Goal: Information Seeking & Learning: Learn about a topic

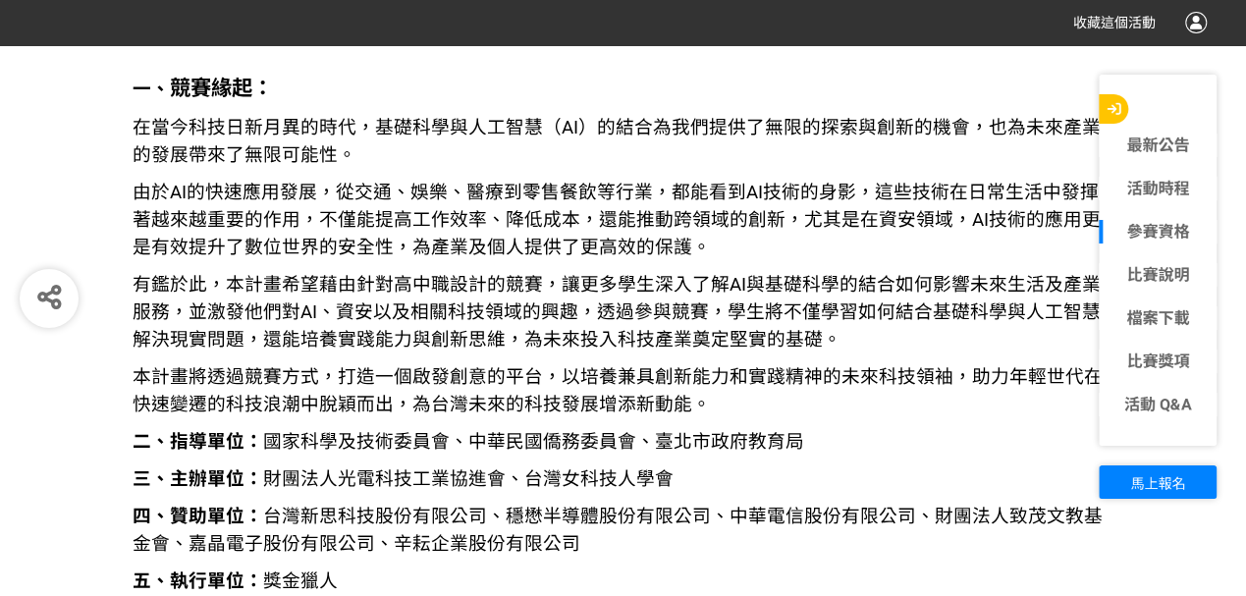
scroll to position [1898, 0]
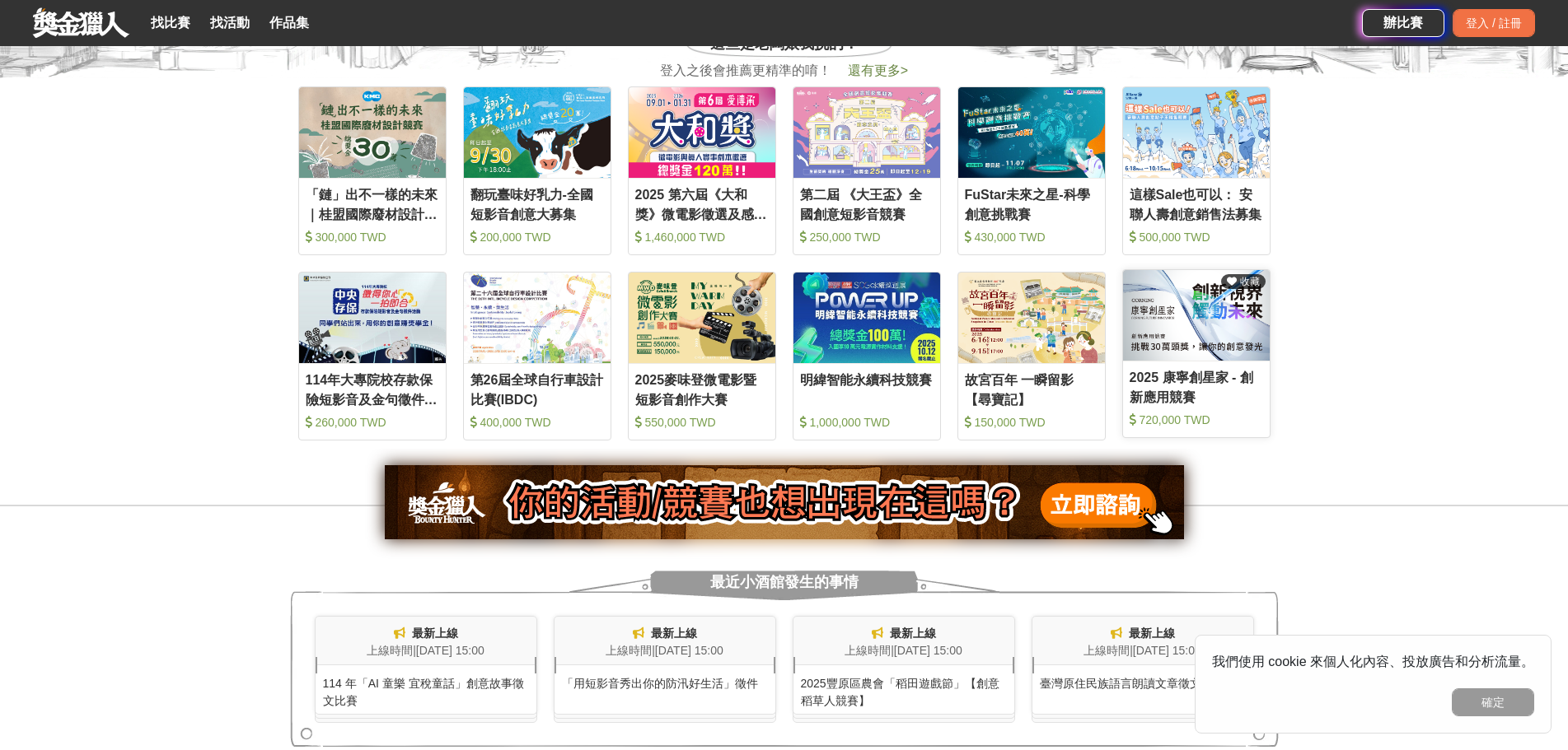
scroll to position [824, 0]
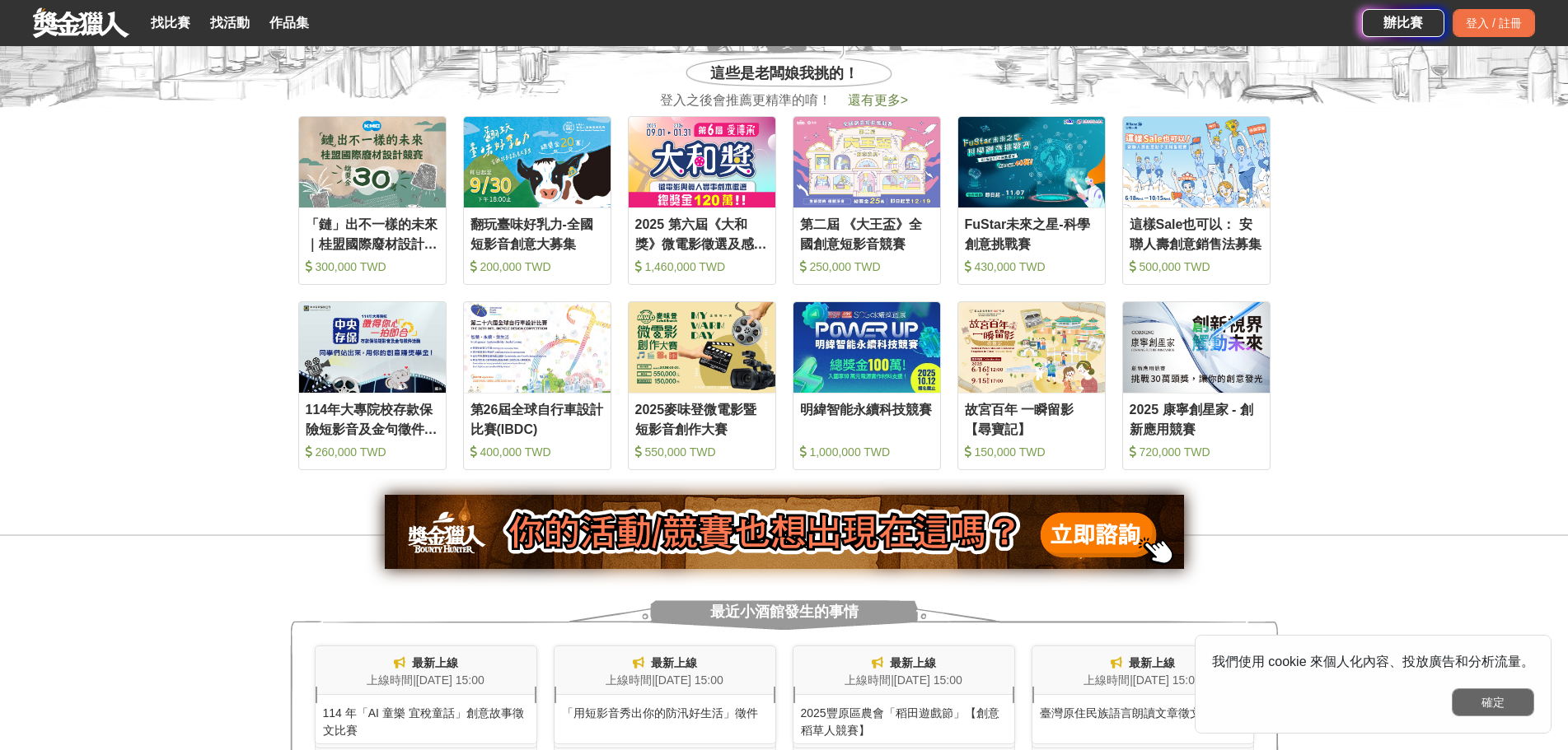
click at [1467, 697] on button "確定" at bounding box center [1493, 702] width 82 height 28
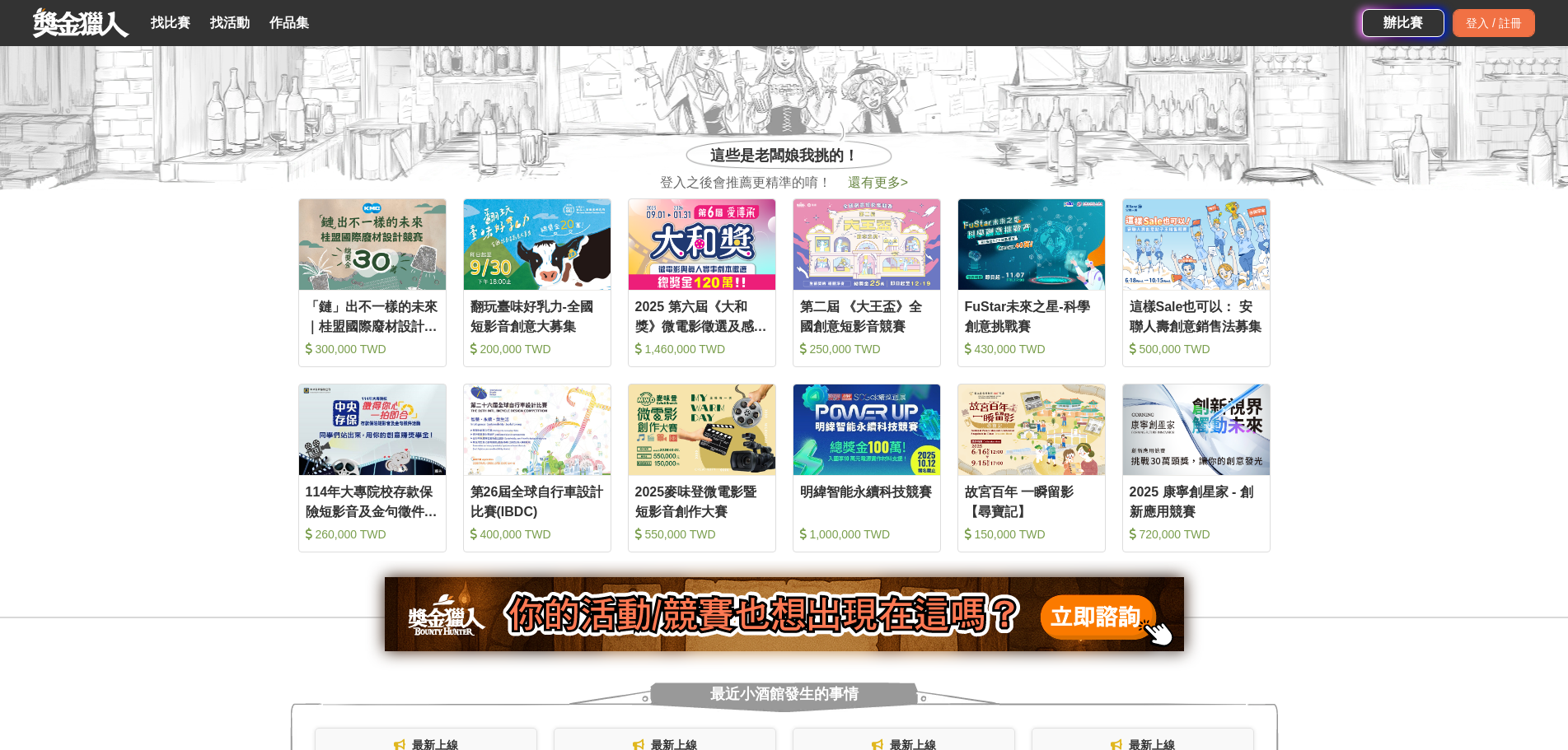
scroll to position [576, 0]
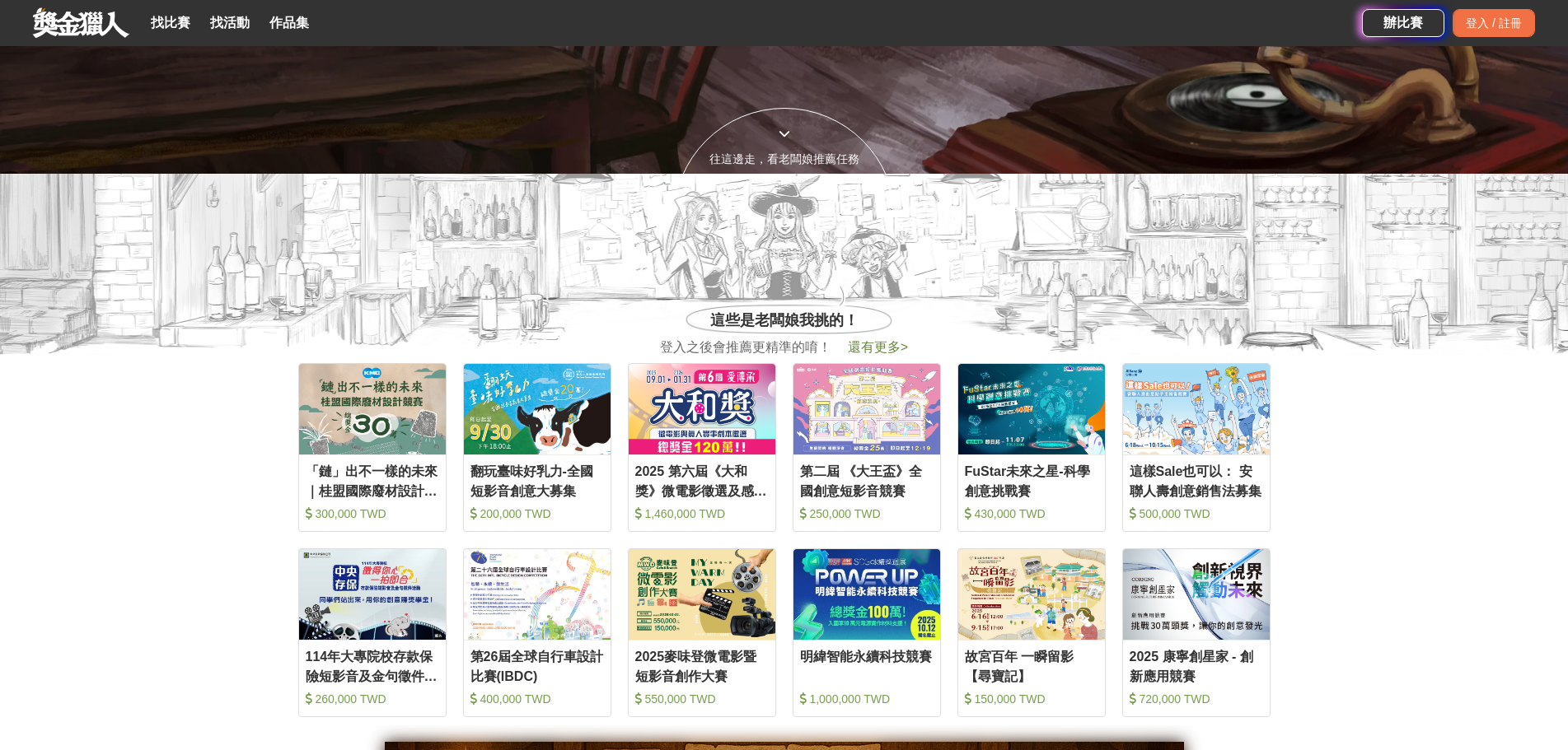
click at [868, 341] on span "還有更多 >" at bounding box center [878, 346] width 60 height 14
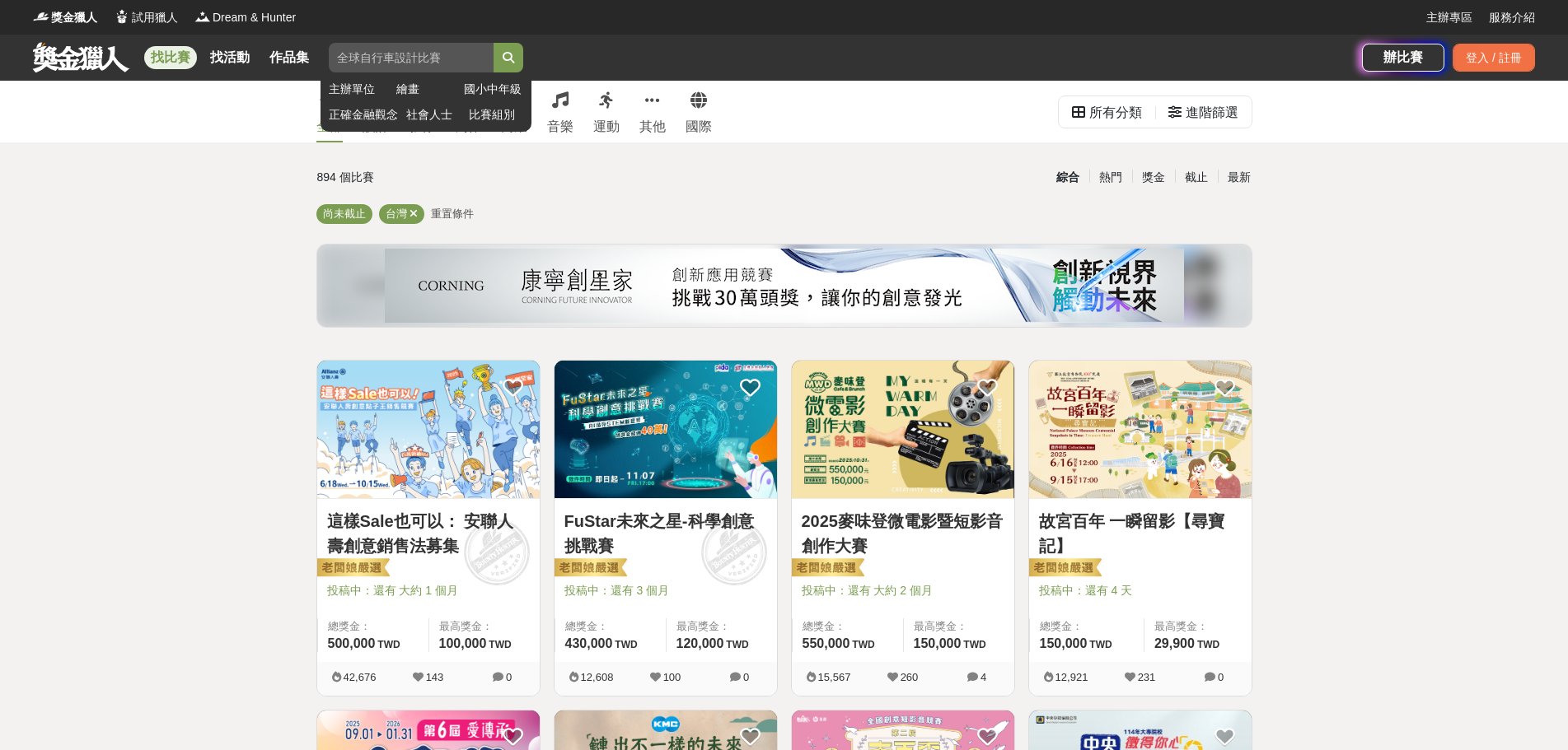
click at [456, 60] on input "search" at bounding box center [411, 57] width 165 height 29
type input "AI 生圖"
click at [494, 43] on button "submit" at bounding box center [508, 57] width 29 height 29
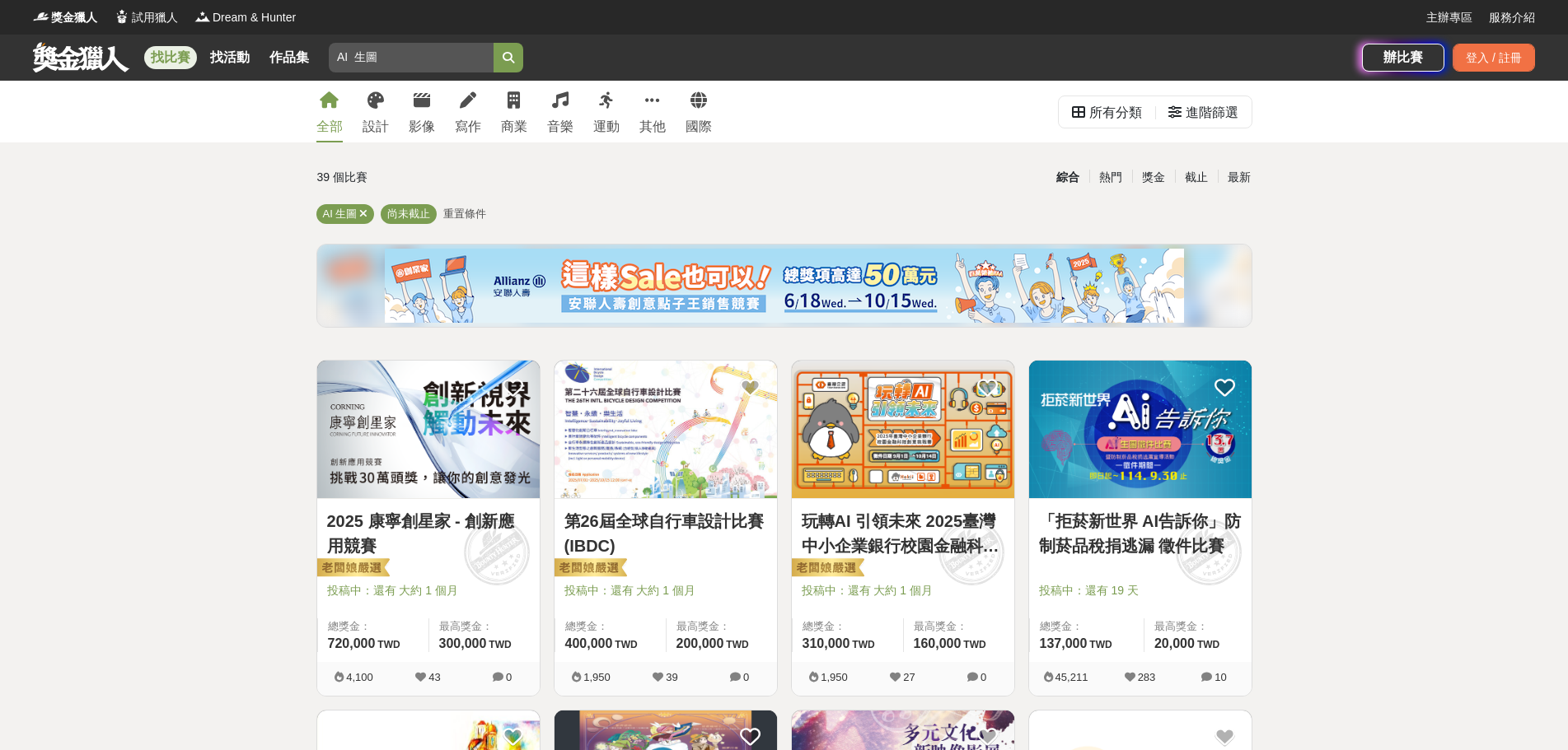
click at [1129, 414] on img at bounding box center [1140, 430] width 222 height 138
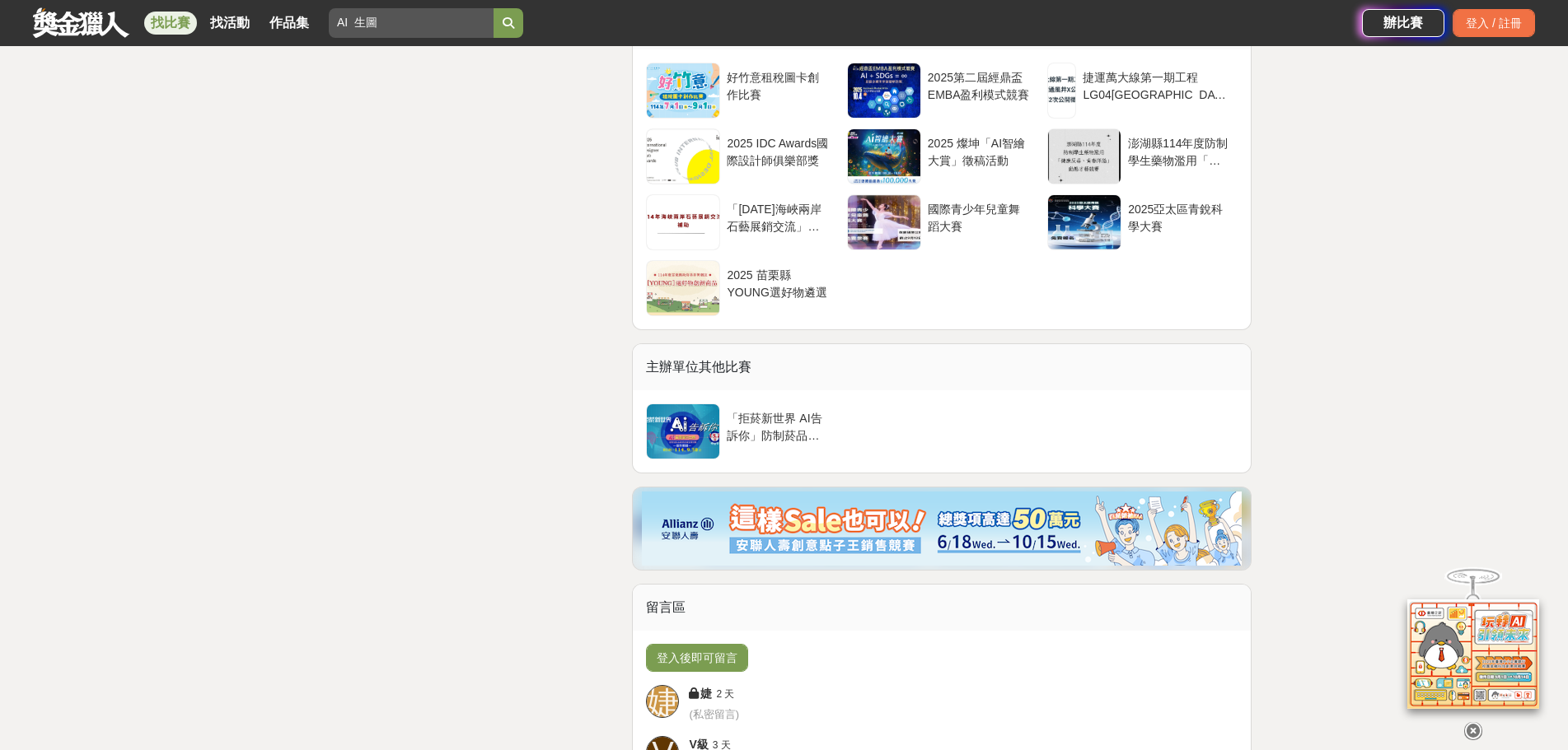
scroll to position [3954, 0]
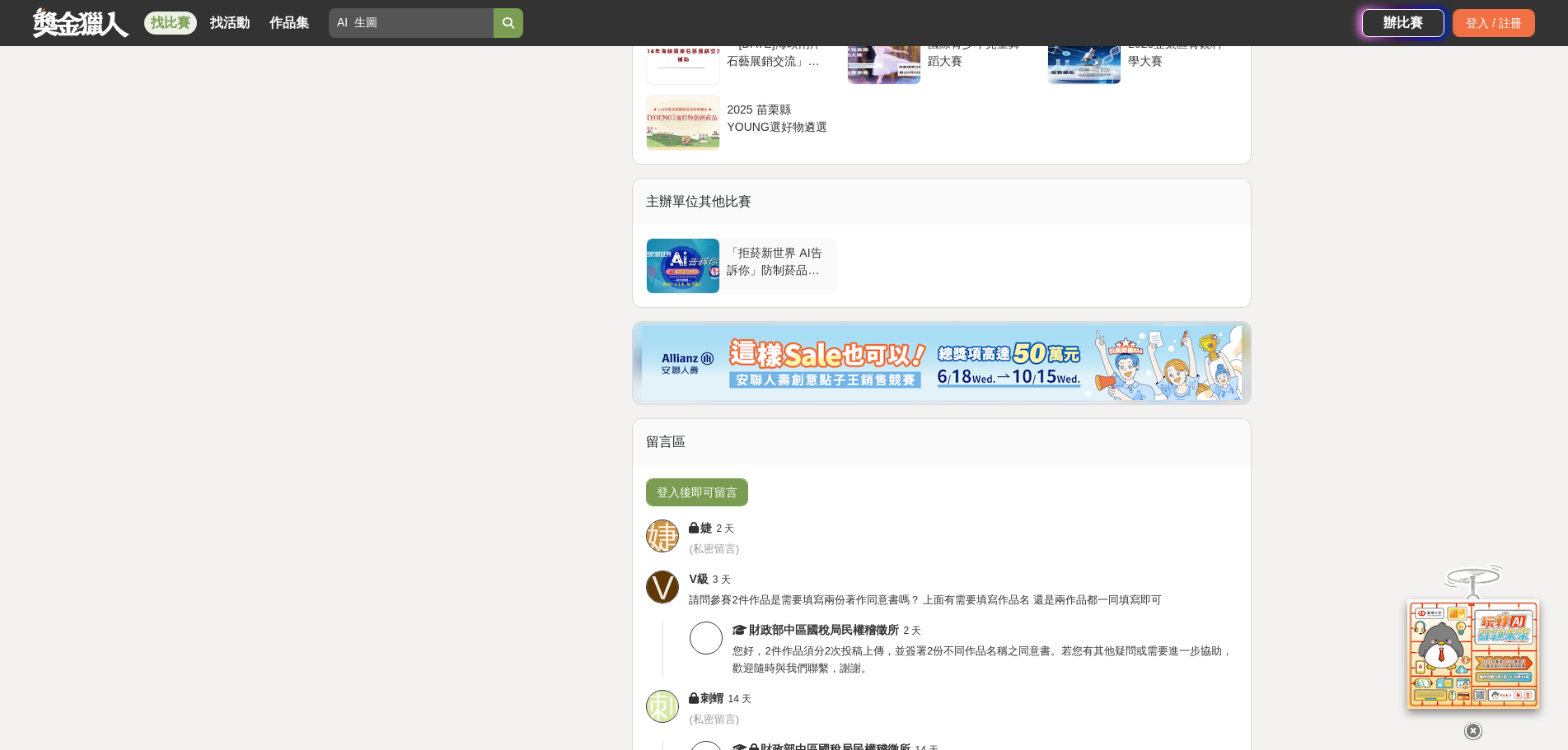
click at [830, 249] on div "「拒菸新世界 AI告訴你」防制菸品稅捐逃漏 徵件比賽" at bounding box center [778, 260] width 103 height 31
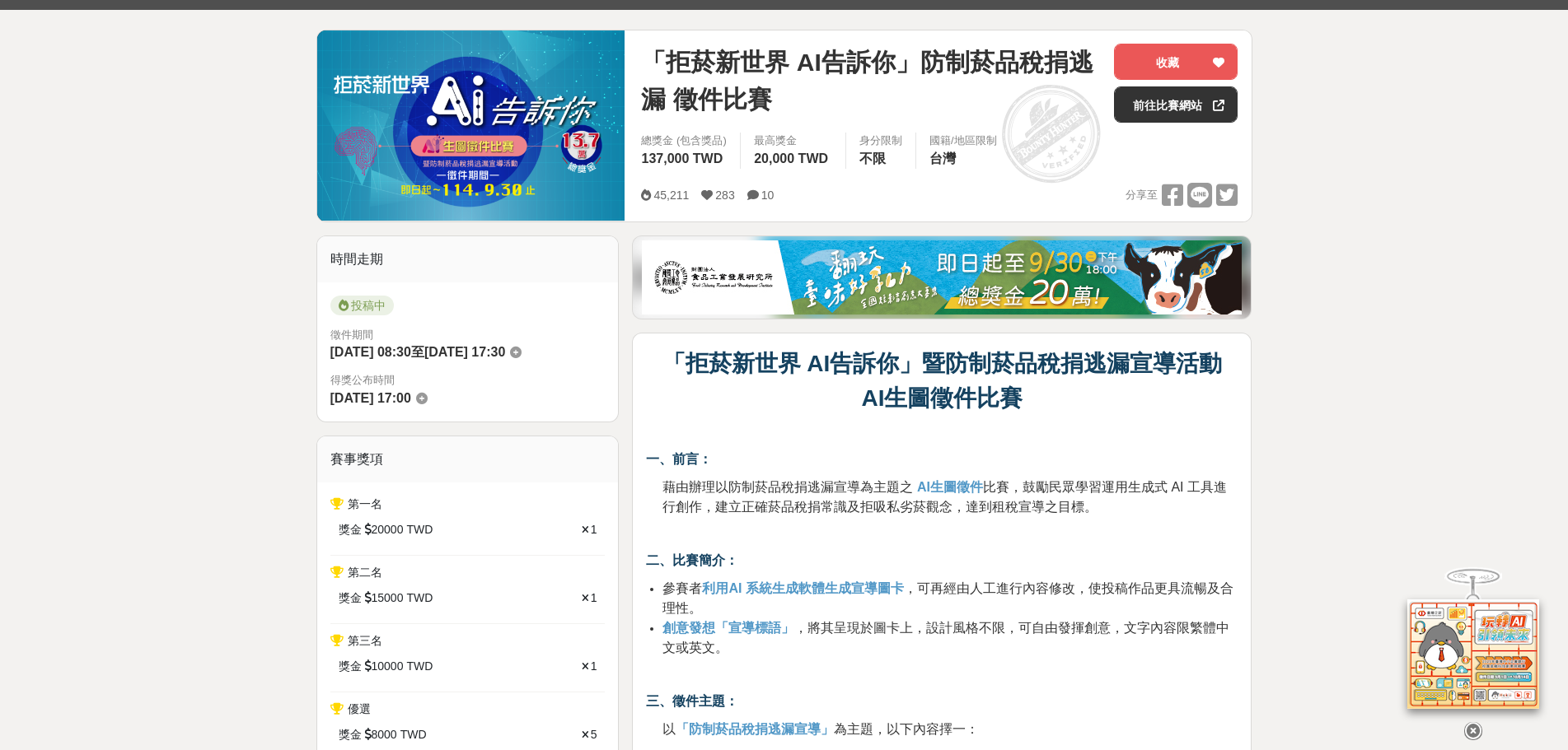
scroll to position [0, 0]
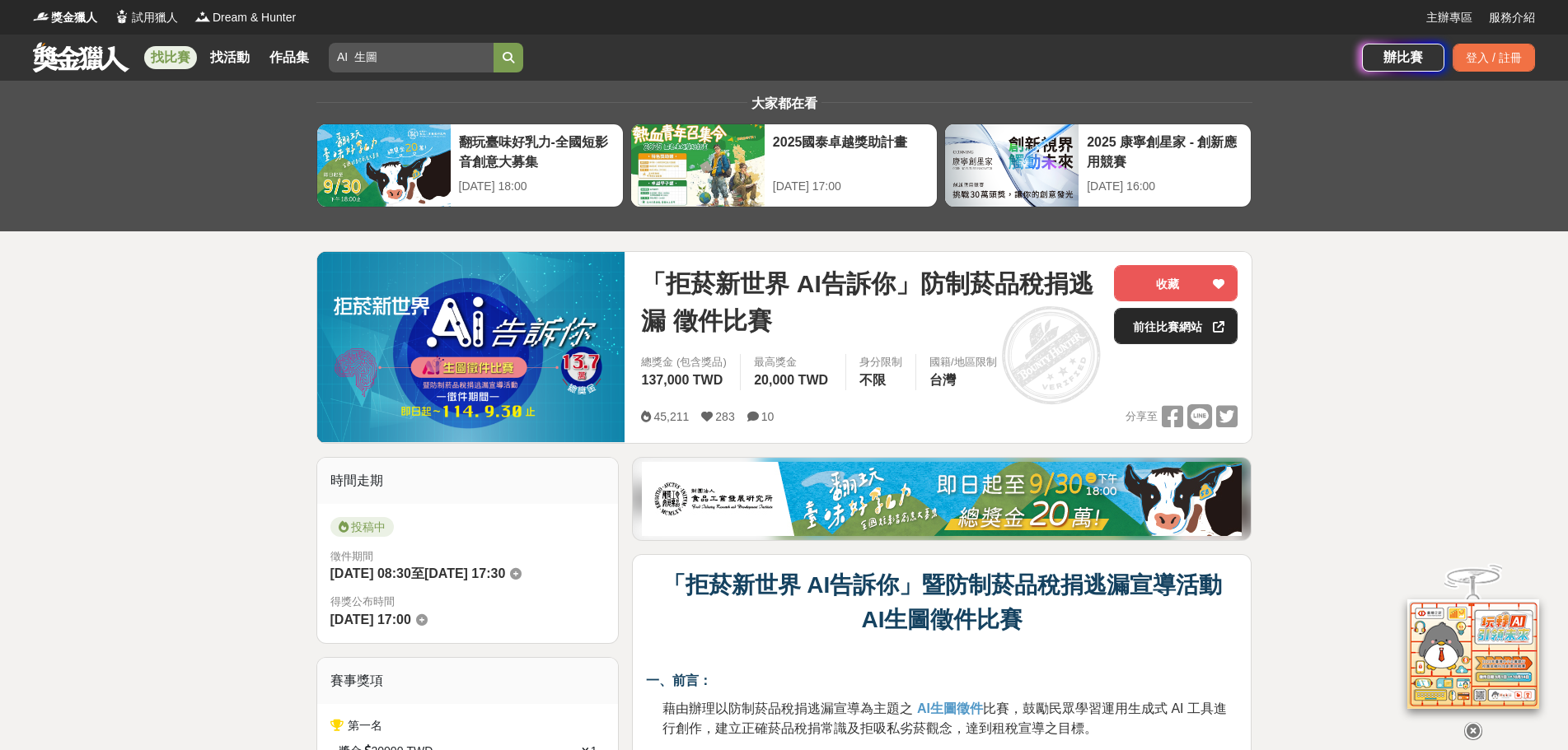
click at [1165, 330] on link "前往比賽網站" at bounding box center [1175, 326] width 123 height 36
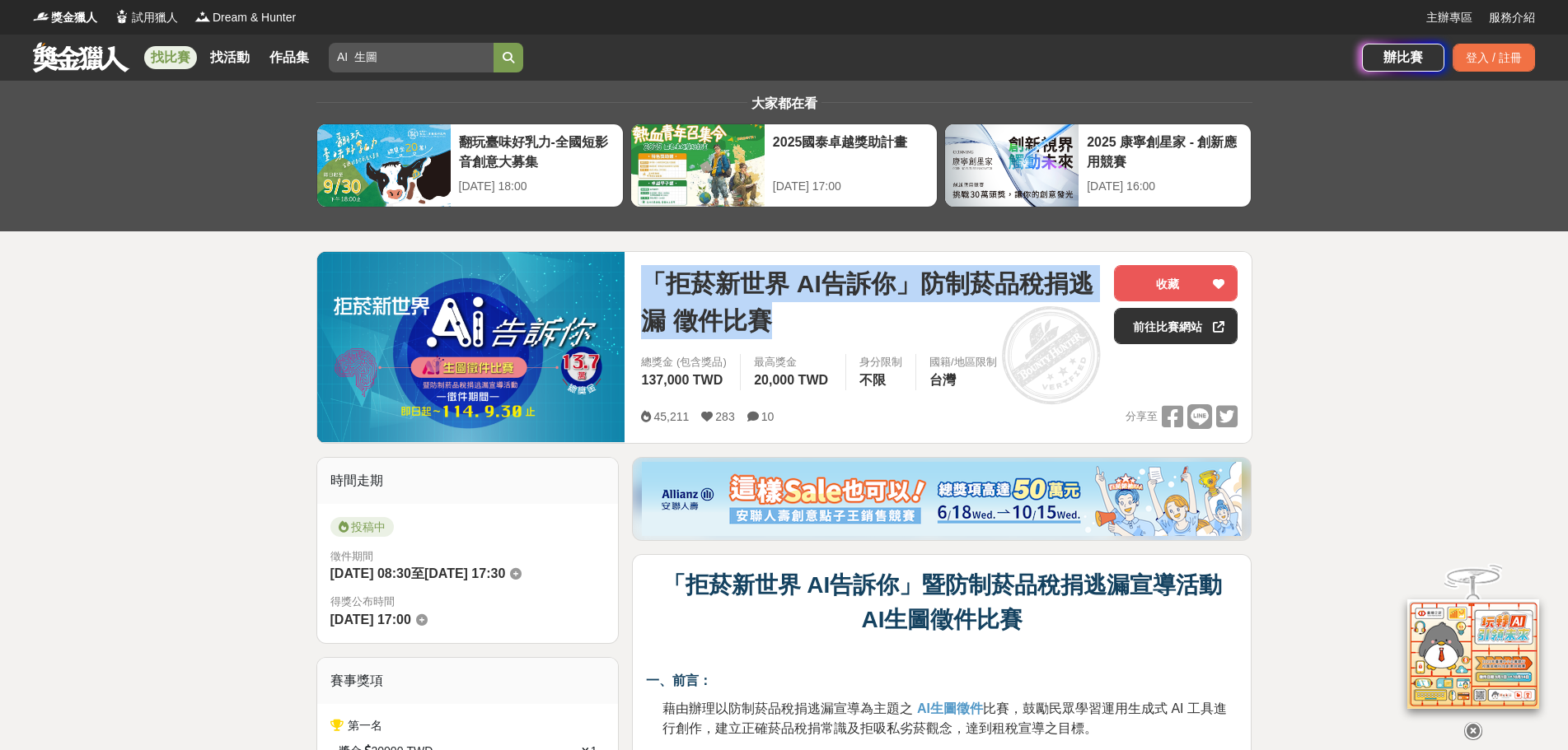
drag, startPoint x: 644, startPoint y: 276, endPoint x: 782, endPoint y: 323, distance: 145.8
click at [782, 323] on span "「拒菸新世界 AI告訴你」防制菸品稅捐逃漏 徵件比賽" at bounding box center [871, 302] width 460 height 74
copy span "「拒菸新世界 AI告訴你」防制菸品稅捐逃漏 徵件比賽"
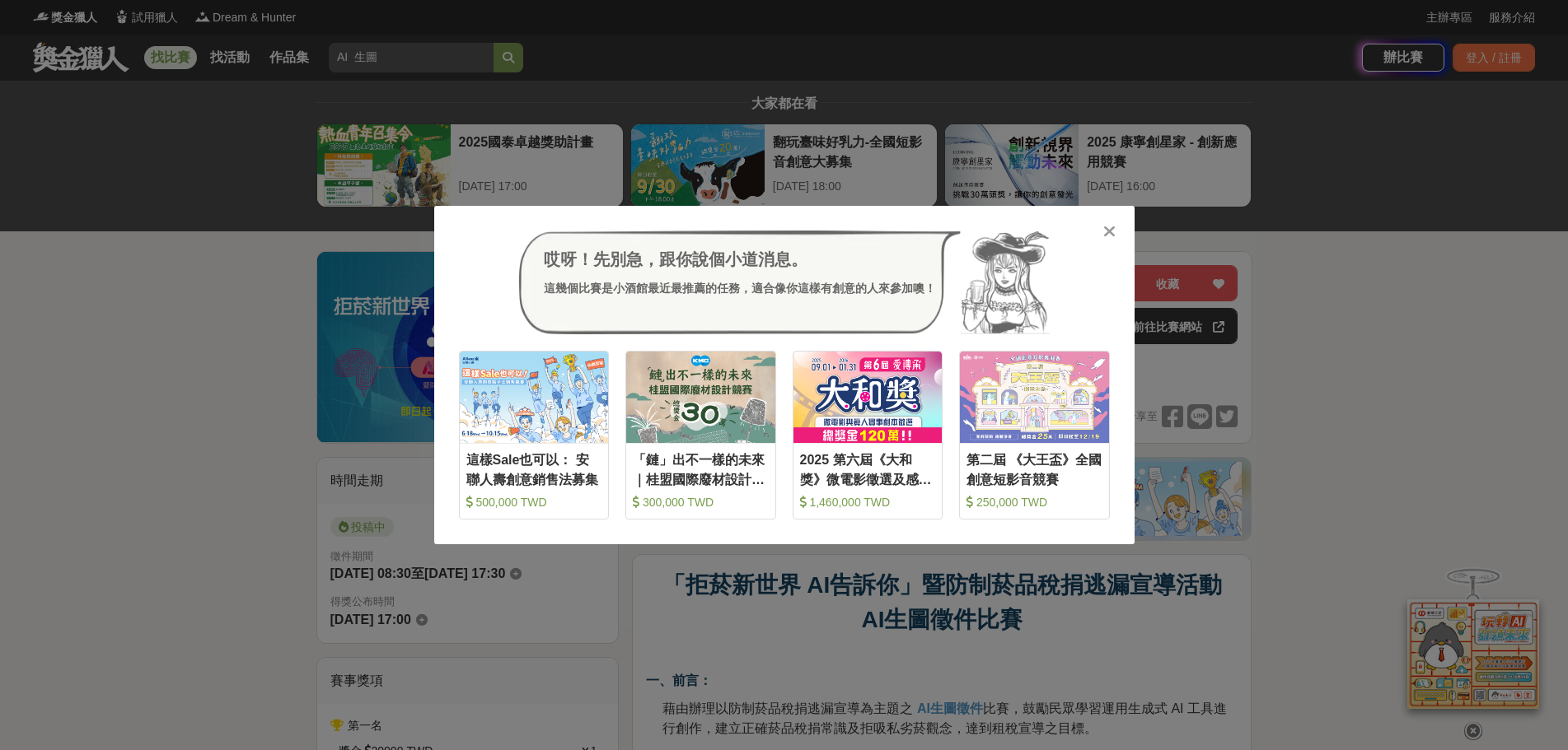
click at [1108, 232] on icon at bounding box center [1110, 232] width 13 height 17
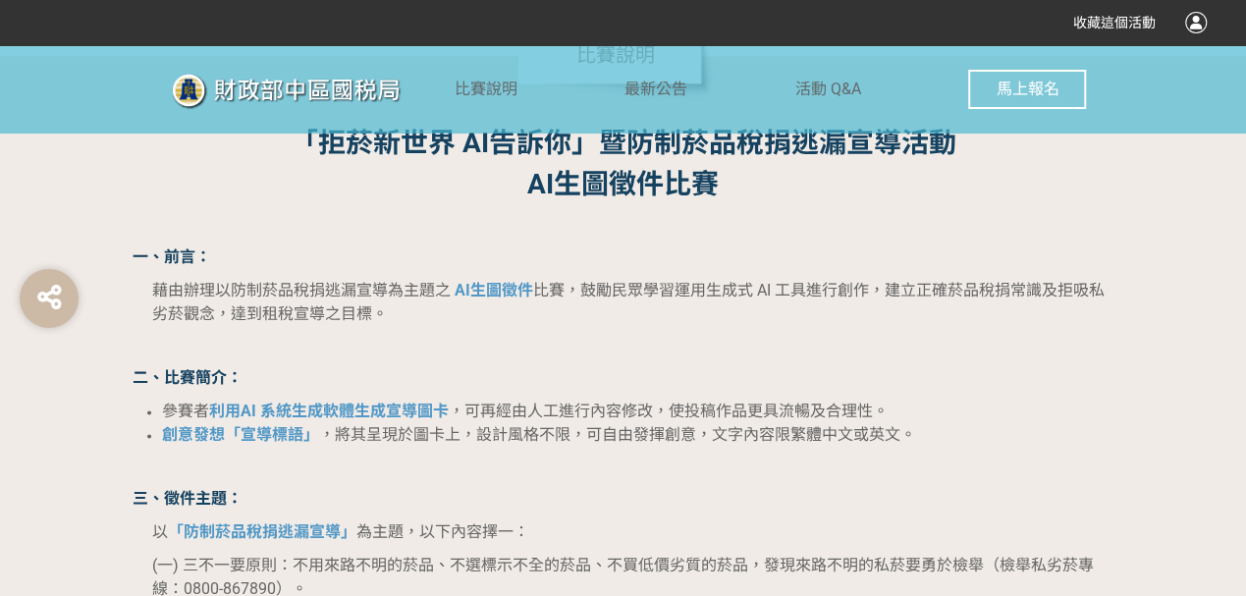
scroll to position [1188, 0]
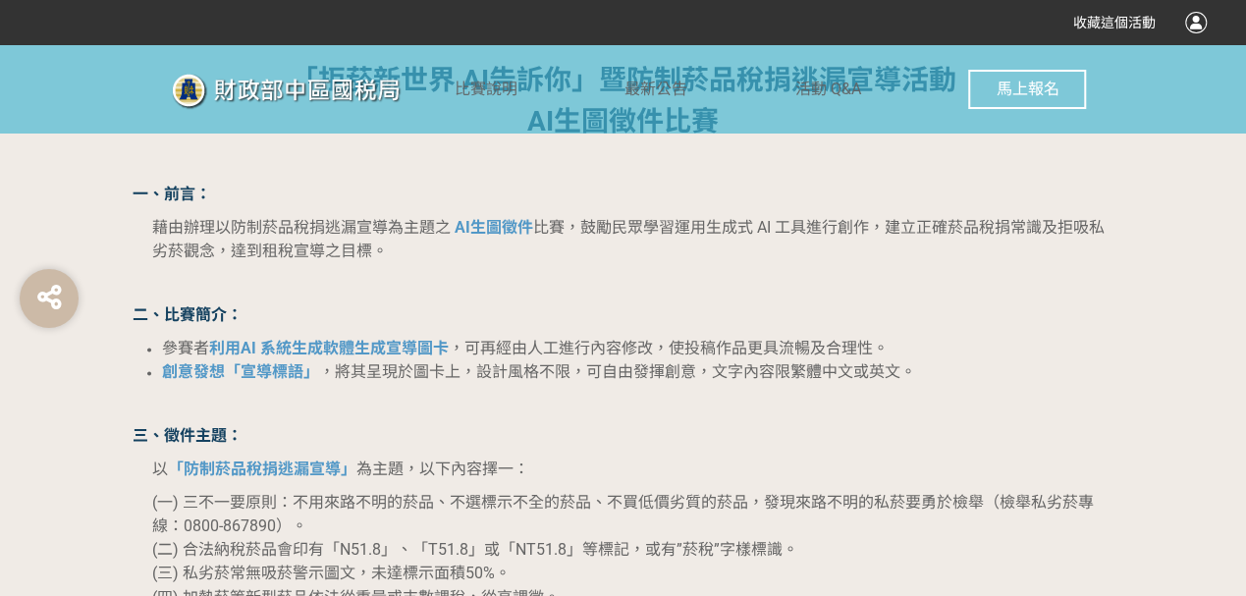
scroll to position [1276, 0]
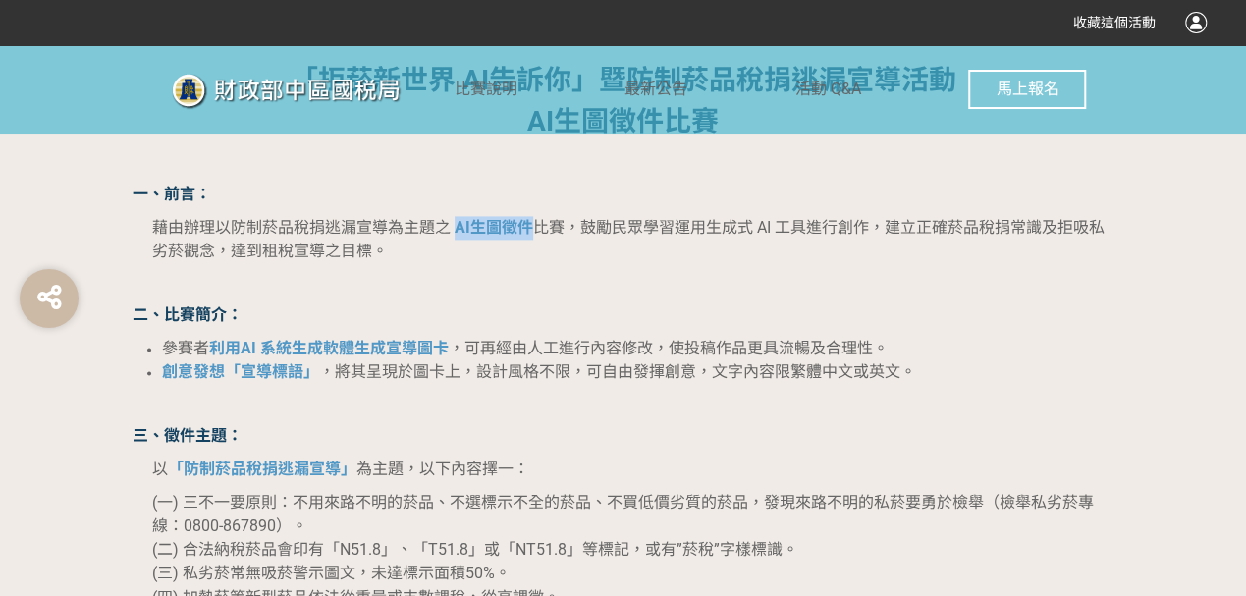
drag, startPoint x: 452, startPoint y: 227, endPoint x: 538, endPoint y: 233, distance: 86.6
click at [538, 233] on p "藉由辦理以防制菸品稅捐逃漏宣導為主題之 AI生圖徵件 比賽，鼓勵民眾學習運用生成式 AI 工具進行創作，建立正確菸品稅捐常識及拒吸私劣菸觀念，達到租稅宣導之目…" at bounding box center [633, 239] width 962 height 47
drag, startPoint x: 927, startPoint y: 226, endPoint x: 1049, endPoint y: 235, distance: 122.1
click at [1049, 235] on span "比賽，鼓勵民眾學習運用生成式 AI 工具進行創作，建立正確菸品稅捐常識及拒吸私劣菸觀念，達到租稅宣導之目標。" at bounding box center [628, 239] width 952 height 42
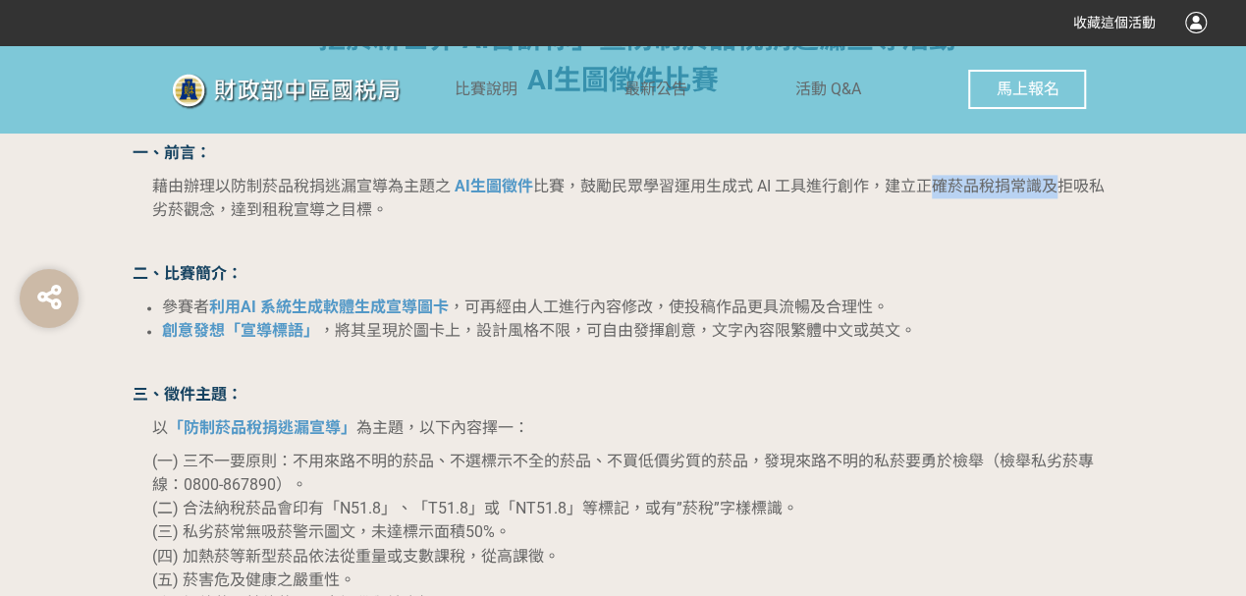
scroll to position [1341, 0]
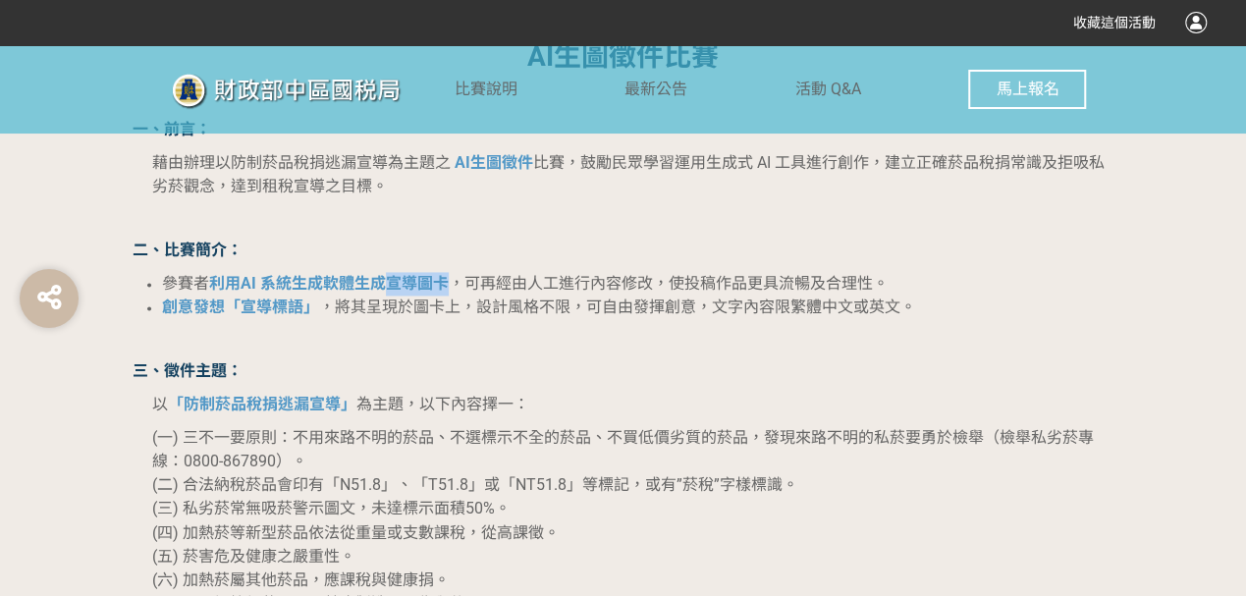
drag, startPoint x: 389, startPoint y: 281, endPoint x: 454, endPoint y: 279, distance: 64.8
click at [454, 279] on li "參賽者 利用AI 系統生成軟體生成宣導圖卡 ，可再經由人工進行內容修改，使投稿作品更具流暢及合理性。" at bounding box center [638, 284] width 952 height 24
drag, startPoint x: 518, startPoint y: 273, endPoint x: 662, endPoint y: 283, distance: 143.7
click at [662, 283] on span "，可再經由人工進行內容修改，使投稿作品更具流暢及合理性。" at bounding box center [669, 283] width 440 height 19
drag, startPoint x: 731, startPoint y: 283, endPoint x: 915, endPoint y: 287, distance: 183.6
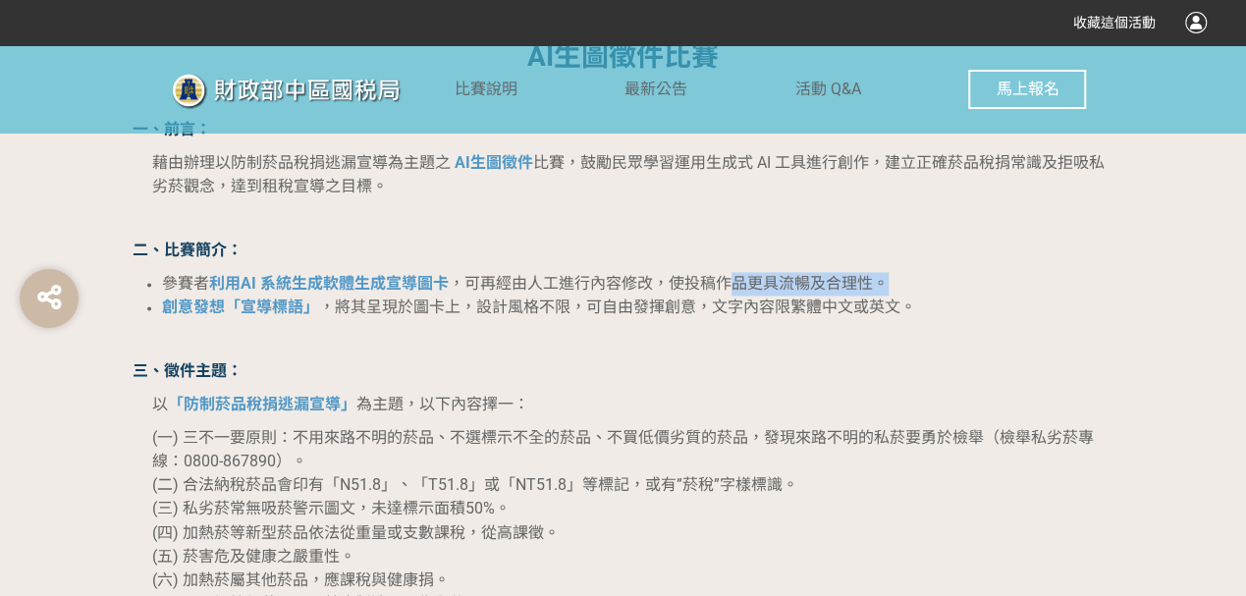
click at [915, 287] on li "參賽者 利用AI 系統生成軟體生成宣導圖卡 ，可再經由人工進行內容修改，使投稿作品更具流暢及合理性。" at bounding box center [638, 284] width 952 height 24
drag, startPoint x: 163, startPoint y: 304, endPoint x: 306, endPoint y: 304, distance: 143.3
click at [306, 304] on strong "創意發想「宣導標語」" at bounding box center [240, 306] width 157 height 19
drag, startPoint x: 712, startPoint y: 306, endPoint x: 904, endPoint y: 304, distance: 192.4
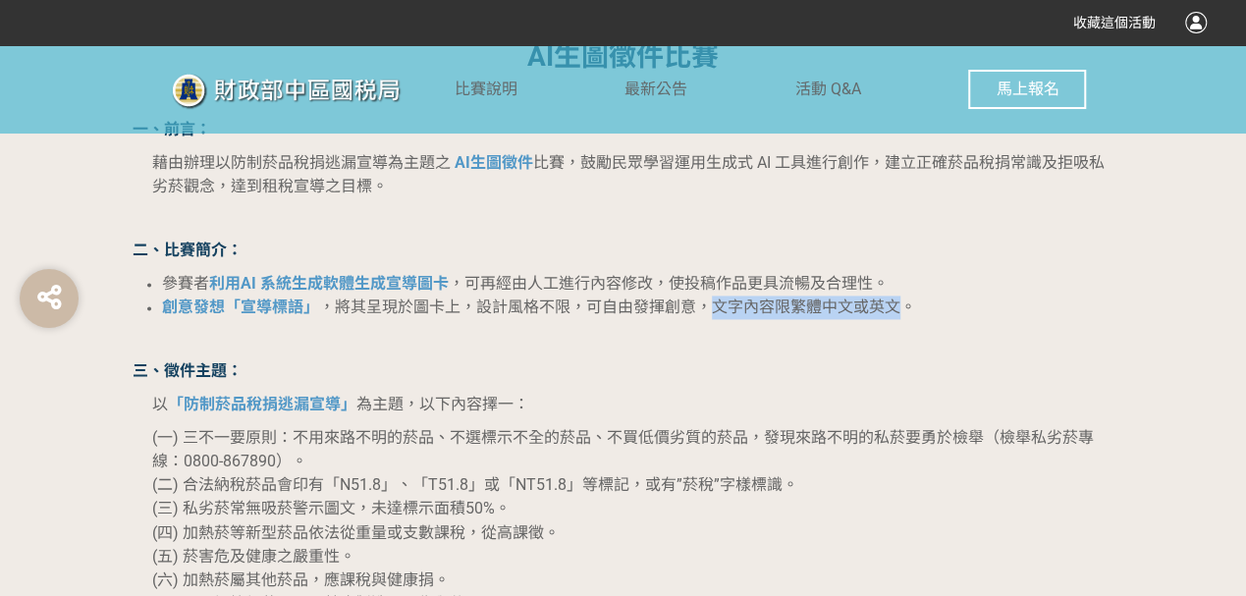
click at [904, 304] on span "，將其呈現於圖卡上，設計風格不限，可自由發揮創意，文字內容限繁體中文或英文。" at bounding box center [617, 306] width 597 height 19
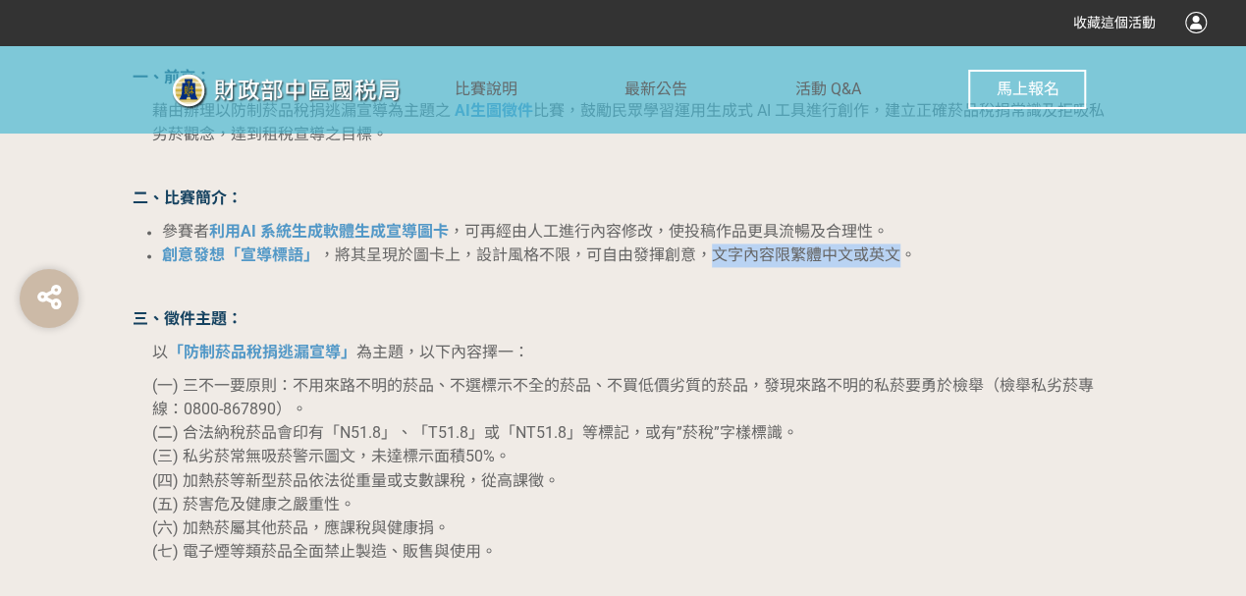
scroll to position [1473, 0]
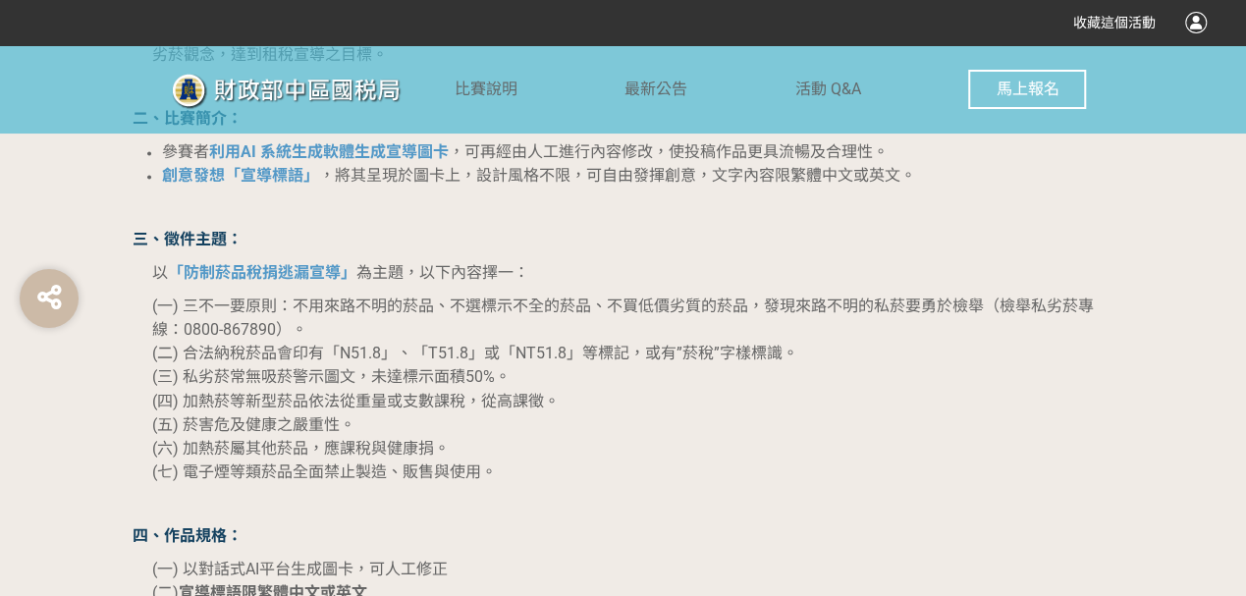
click at [795, 423] on p "(一) 三不一要原則：不用來路不明的菸品、不選標示不全的菸品、不買低價劣質的菸品，發現來路不明的私菸要勇於檢舉（檢舉私劣菸專線：0800-867890）。 (…" at bounding box center [633, 389] width 962 height 189
drag, startPoint x: 181, startPoint y: 423, endPoint x: 383, endPoint y: 420, distance: 202.3
click at [383, 420] on p "(一) 三不一要原則：不用來路不明的菸品、不選標示不全的菸品、不買低價劣質的菸品，發現來路不明的私菸要勇於檢舉（檢舉私劣菸專線：0800-867890）。 (…" at bounding box center [633, 389] width 962 height 189
click at [355, 344] on span "(二) 合法納稅菸品會印有「N51.8」、「T51.8」或「NT51.8」等標記，或有”菸稅”字樣標識。" at bounding box center [475, 353] width 646 height 19
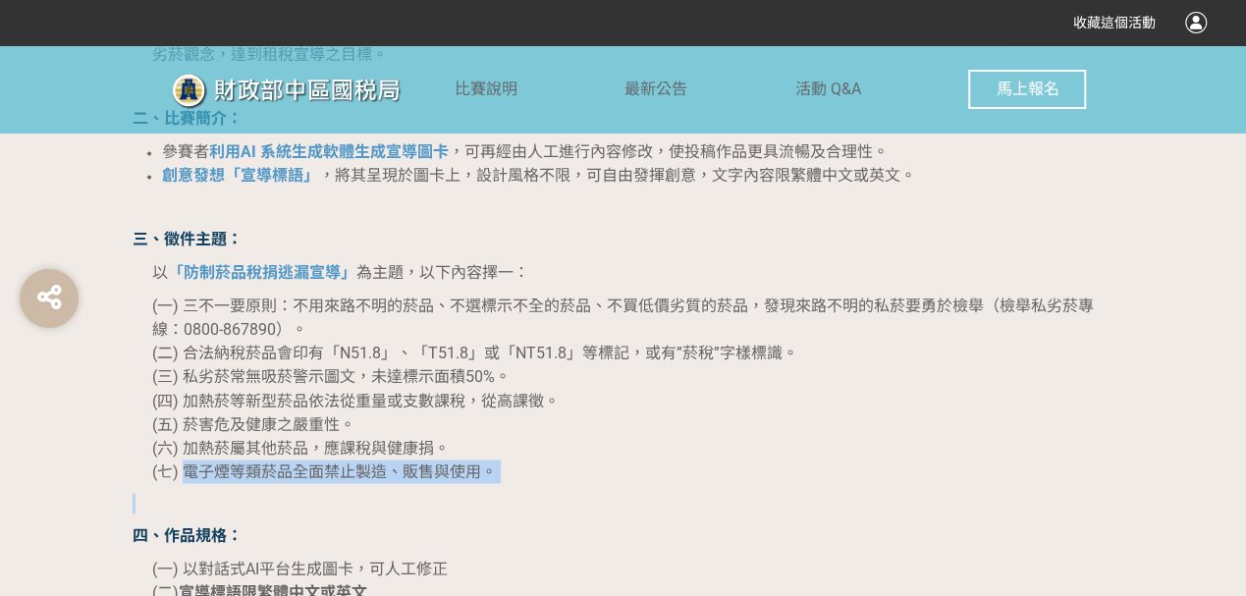
drag, startPoint x: 183, startPoint y: 469, endPoint x: 457, endPoint y: 507, distance: 276.5
click at [243, 501] on p at bounding box center [624, 503] width 982 height 21
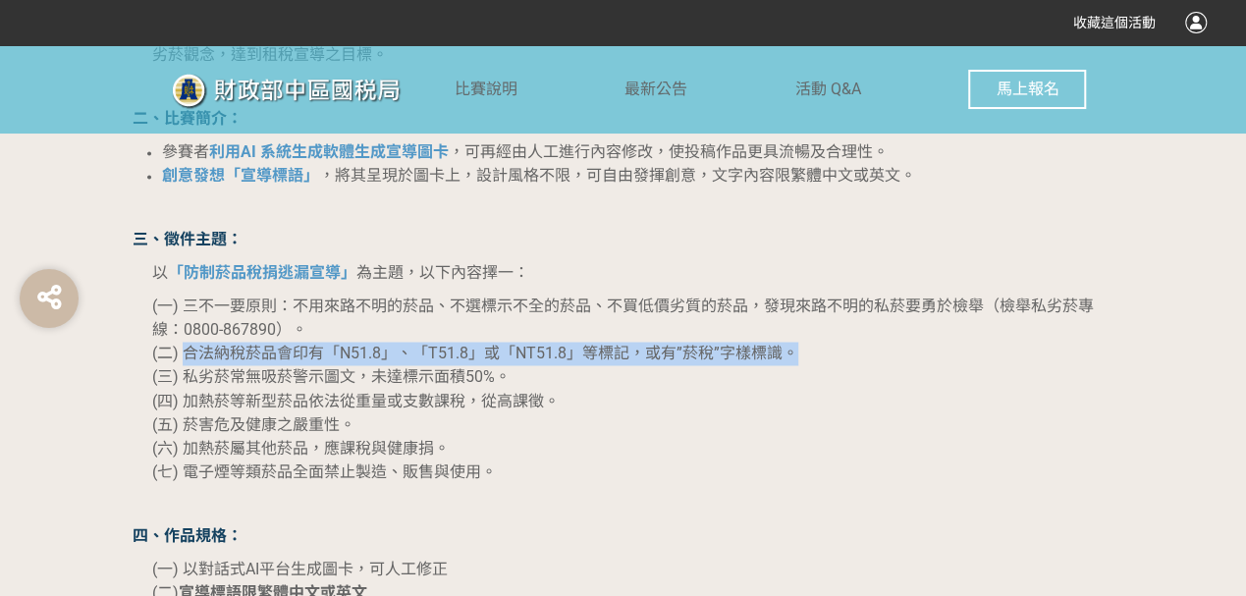
drag, startPoint x: 183, startPoint y: 351, endPoint x: 817, endPoint y: 376, distance: 634.8
click at [818, 360] on p "(一) 三不一要原則：不用來路不明的菸品、不選標示不全的菸品、不買低價劣質的菸品，發現來路不明的私菸要勇於檢舉（檢舉私劣菸專線：0800-867890）。 (…" at bounding box center [633, 389] width 962 height 189
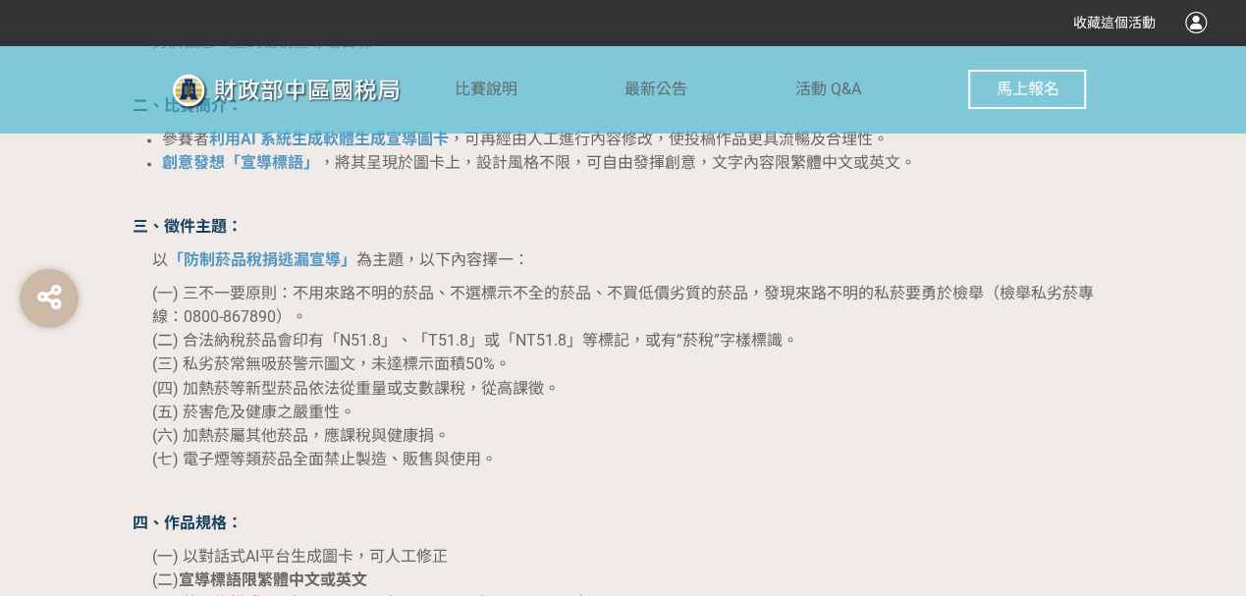
scroll to position [1669, 0]
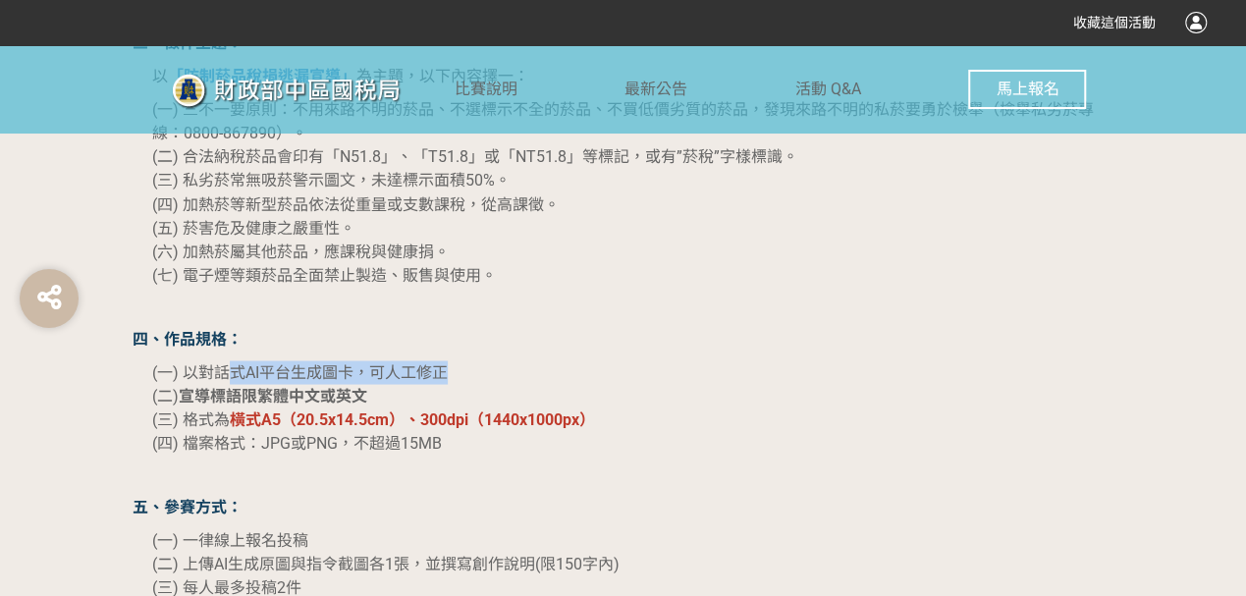
drag, startPoint x: 237, startPoint y: 369, endPoint x: 447, endPoint y: 366, distance: 210.1
click at [447, 366] on span "(一) 以對話式AI平台生成圖卡，可人工修正" at bounding box center [300, 371] width 296 height 19
click at [403, 507] on p "五、參賽方式：" at bounding box center [624, 507] width 982 height 24
click at [230, 421] on strong "橫式A5（20.5x14.5cm）、300dpi（1440x1000px）" at bounding box center [412, 418] width 365 height 19
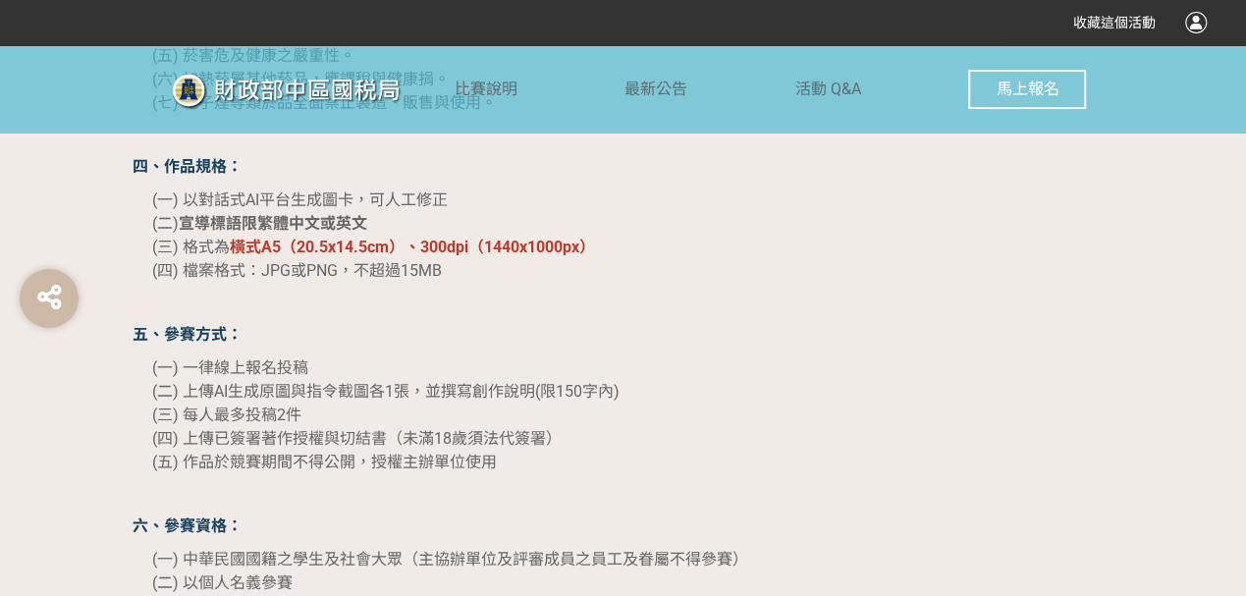
scroll to position [1865, 0]
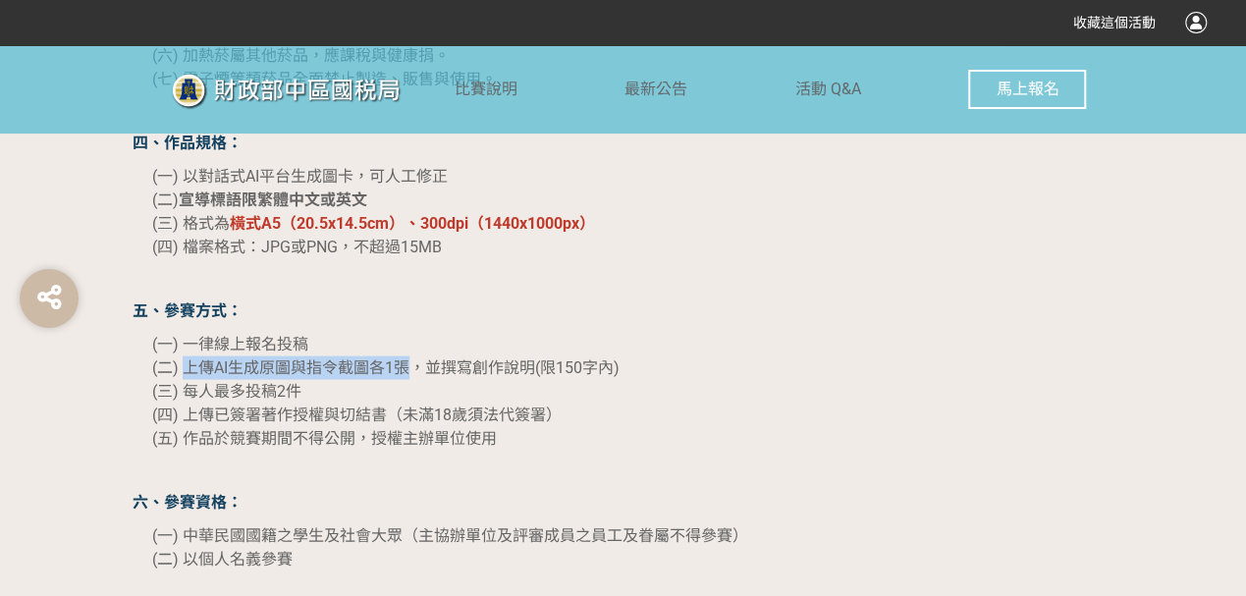
drag, startPoint x: 183, startPoint y: 361, endPoint x: 406, endPoint y: 365, distance: 223.9
click at [406, 365] on span "(二) 上傳AI生成原圖與指令截圖各1張，並撰寫創作說明(限150字內)" at bounding box center [385, 366] width 467 height 19
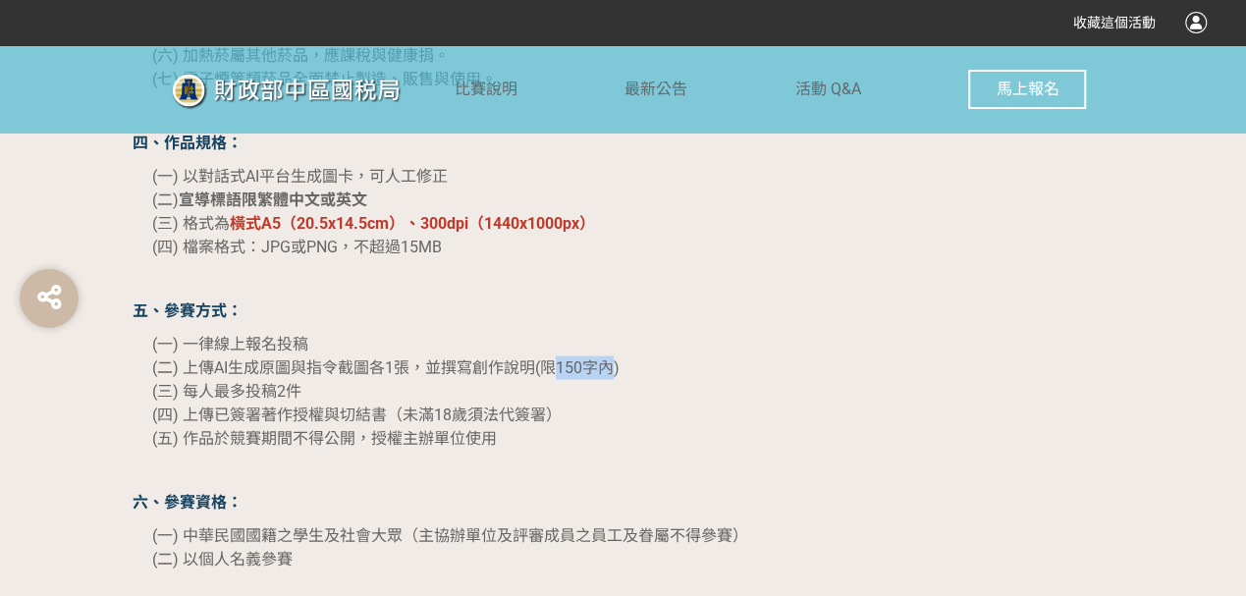
drag, startPoint x: 557, startPoint y: 367, endPoint x: 616, endPoint y: 367, distance: 58.9
click at [616, 367] on span "(二) 上傳AI生成原圖與指令截圖各1張，並撰寫創作說明(限150字內)" at bounding box center [385, 366] width 467 height 19
drag, startPoint x: 182, startPoint y: 389, endPoint x: 360, endPoint y: 395, distance: 178.8
click at [360, 395] on p "(一) 一律線上報名投稿 (二) 上傳AI生成原圖與指令截圖各1張，並撰寫創作說明(限150字內) (三) 每人最多投稿2件 (四) 上傳已簽署著作授權與切結…" at bounding box center [633, 391] width 962 height 118
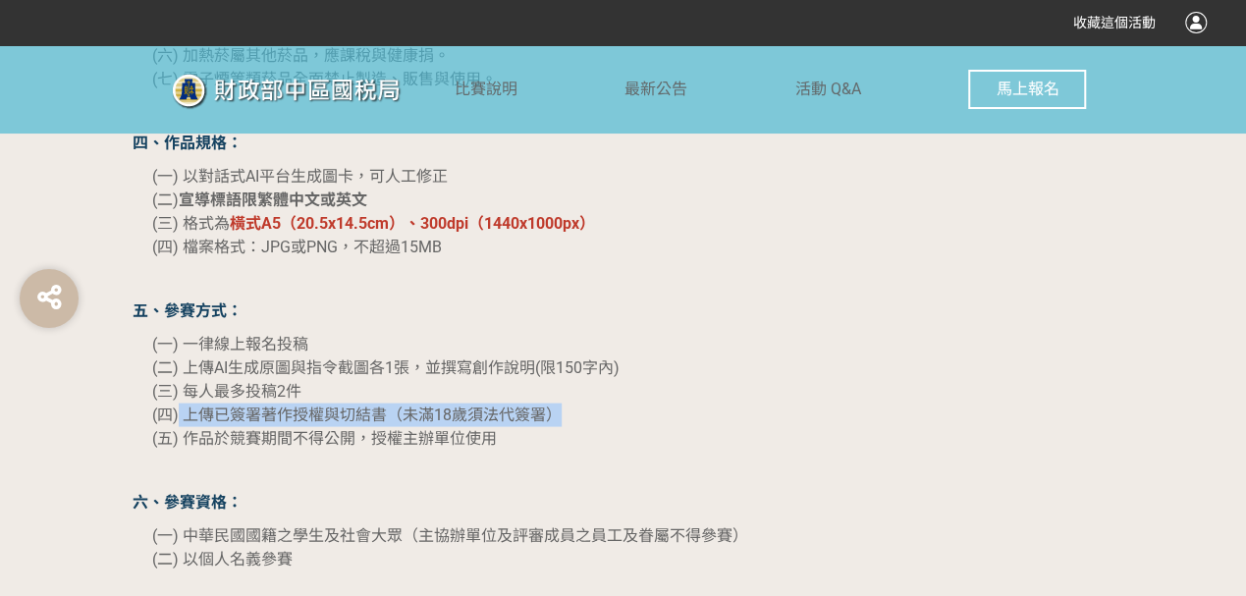
drag, startPoint x: 180, startPoint y: 413, endPoint x: 579, endPoint y: 414, distance: 399.6
click at [579, 414] on p "(一) 一律線上報名投稿 (二) 上傳AI生成原圖與指令截圖各1張，並撰寫創作說明(限150字內) (三) 每人最多投稿2件 (四) 上傳已簽署著作授權與切結…" at bounding box center [633, 391] width 962 height 118
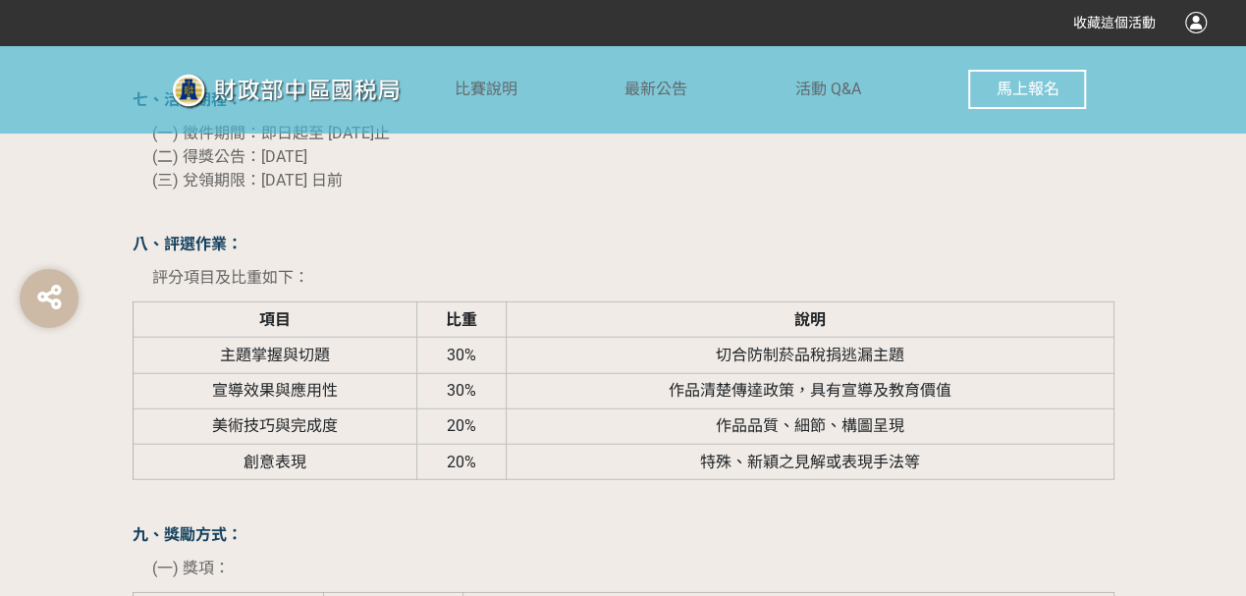
scroll to position [2389, 0]
drag, startPoint x: 222, startPoint y: 345, endPoint x: 336, endPoint y: 353, distance: 114.2
click at [336, 353] on td "主題掌握與切題" at bounding box center [275, 354] width 284 height 35
click at [245, 389] on span "宣導效果與應用性" at bounding box center [275, 389] width 126 height 19
drag, startPoint x: 245, startPoint y: 389, endPoint x: 345, endPoint y: 391, distance: 99.2
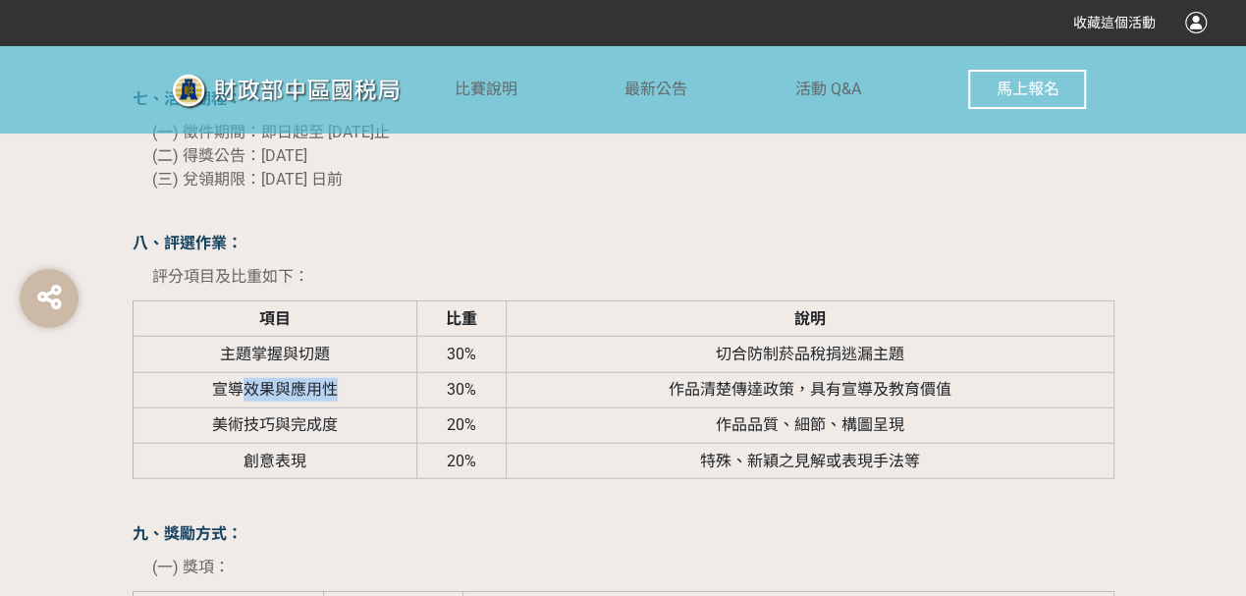
click at [345, 391] on td "宣導效果與應用性" at bounding box center [275, 389] width 284 height 35
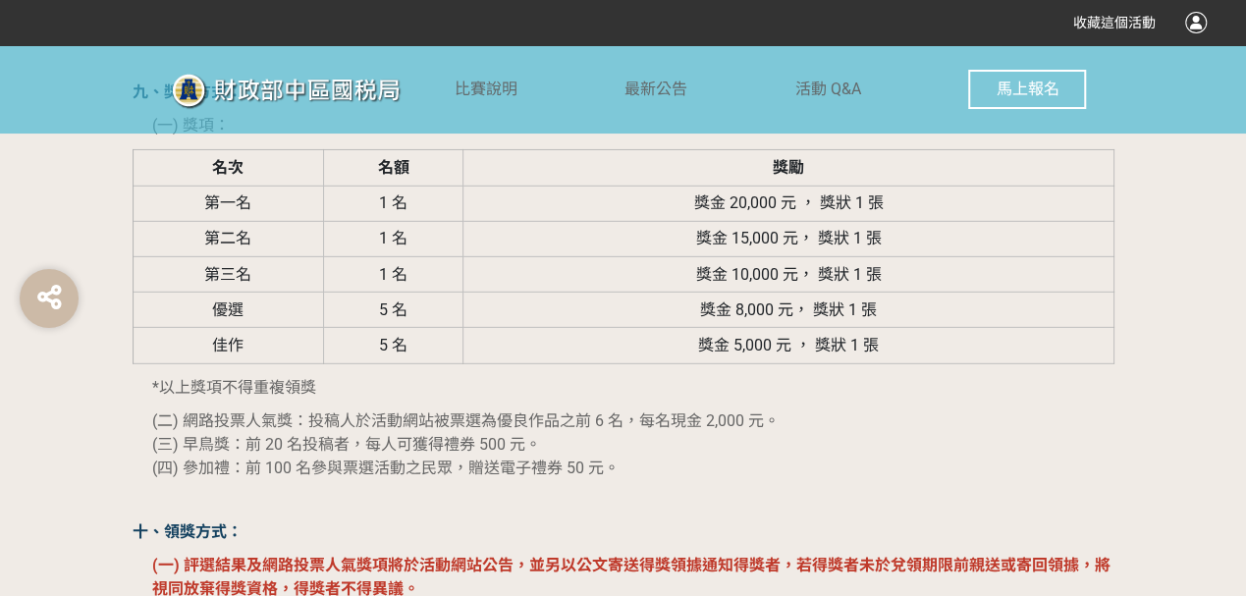
scroll to position [2847, 0]
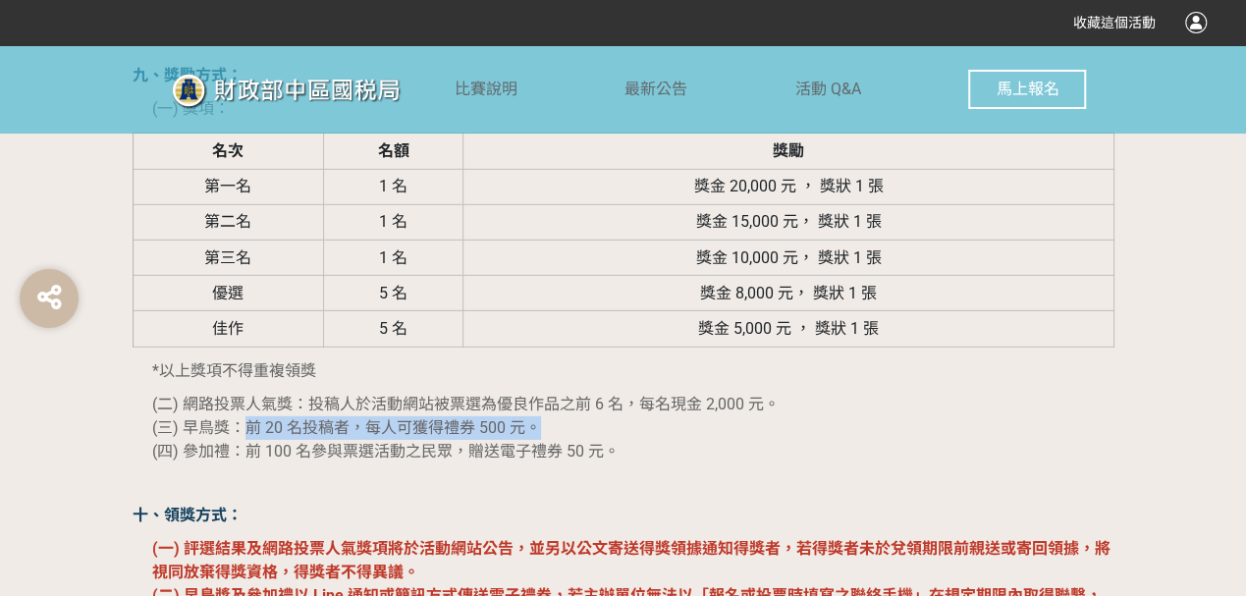
drag, startPoint x: 247, startPoint y: 423, endPoint x: 550, endPoint y: 423, distance: 302.4
click at [550, 423] on p "(二) 網路投票人氣獎：投稿人於活動網站被票選為優良作品之前 6 名，每名現金 2,000 元。 (三) 早鳥獎：前 20 名投稿者，每人可獲得禮券 500 …" at bounding box center [633, 428] width 962 height 71
click at [536, 492] on div "「拒菸新世界 AI告訴你」暨防制菸品稅捐逃漏宣導活動 AI生圖徵件比賽 一、前言： 藉由辦理以防制菸品稅捐逃漏宣導為主題之 AI生圖徵件 比賽，鼓勵民眾學習運…" at bounding box center [624, 91] width 982 height 3205
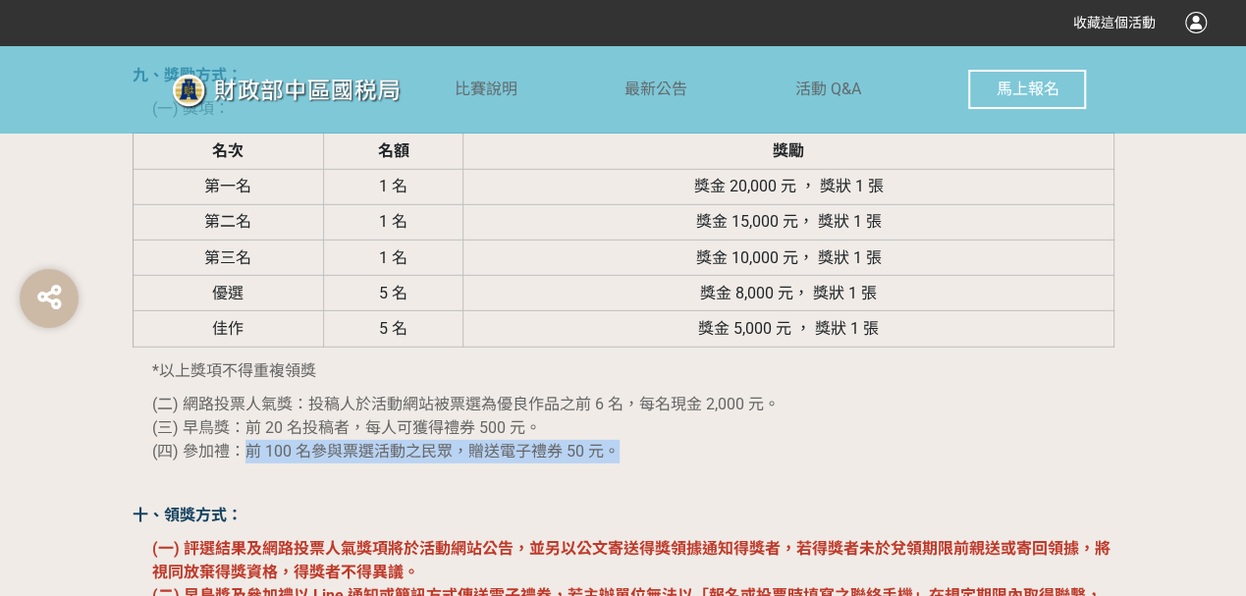
drag, startPoint x: 247, startPoint y: 445, endPoint x: 629, endPoint y: 444, distance: 381.9
click at [629, 444] on p "(二) 網路投票人氣獎：投稿人於活動網站被票選為優良作品之前 6 名，每名現金 2,000 元。 (三) 早鳥獎：前 20 名投稿者，每人可獲得禮券 500 …" at bounding box center [633, 428] width 962 height 71
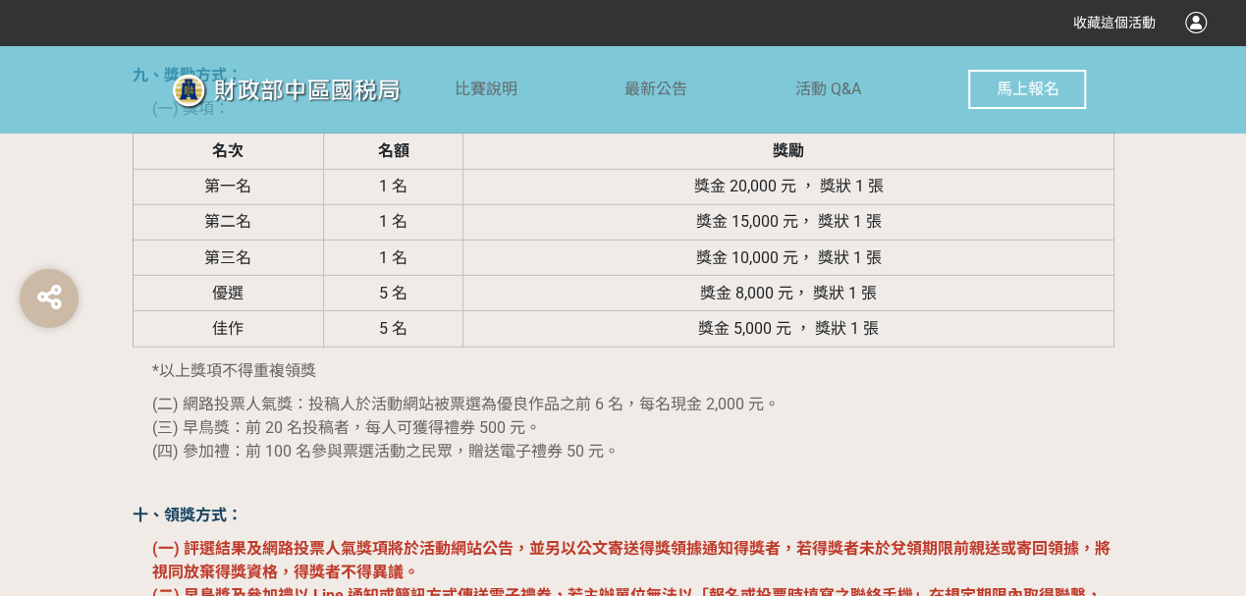
click at [536, 507] on p "十、領獎方式：" at bounding box center [624, 516] width 982 height 24
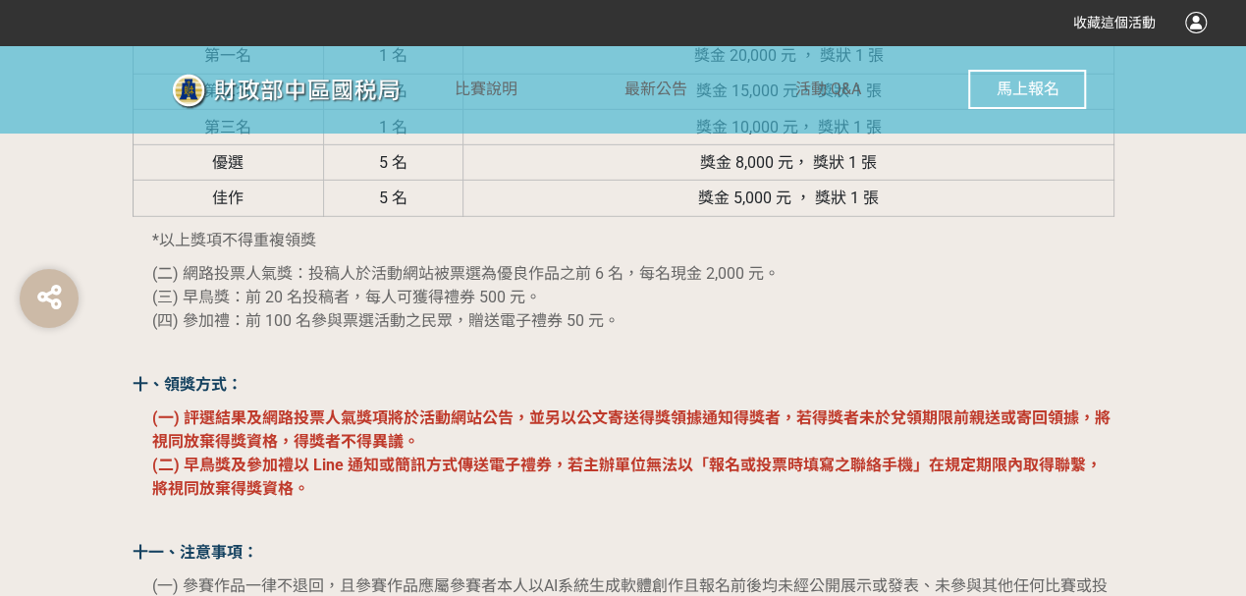
scroll to position [2651, 0]
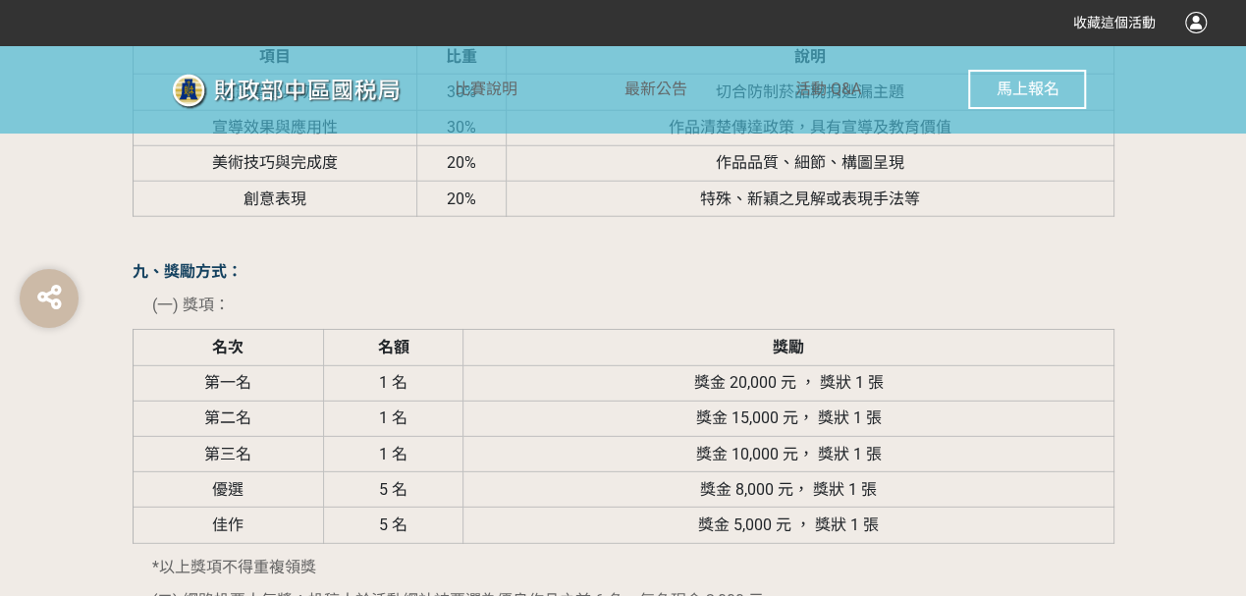
click at [1023, 90] on span "馬上報名" at bounding box center [1027, 89] width 63 height 19
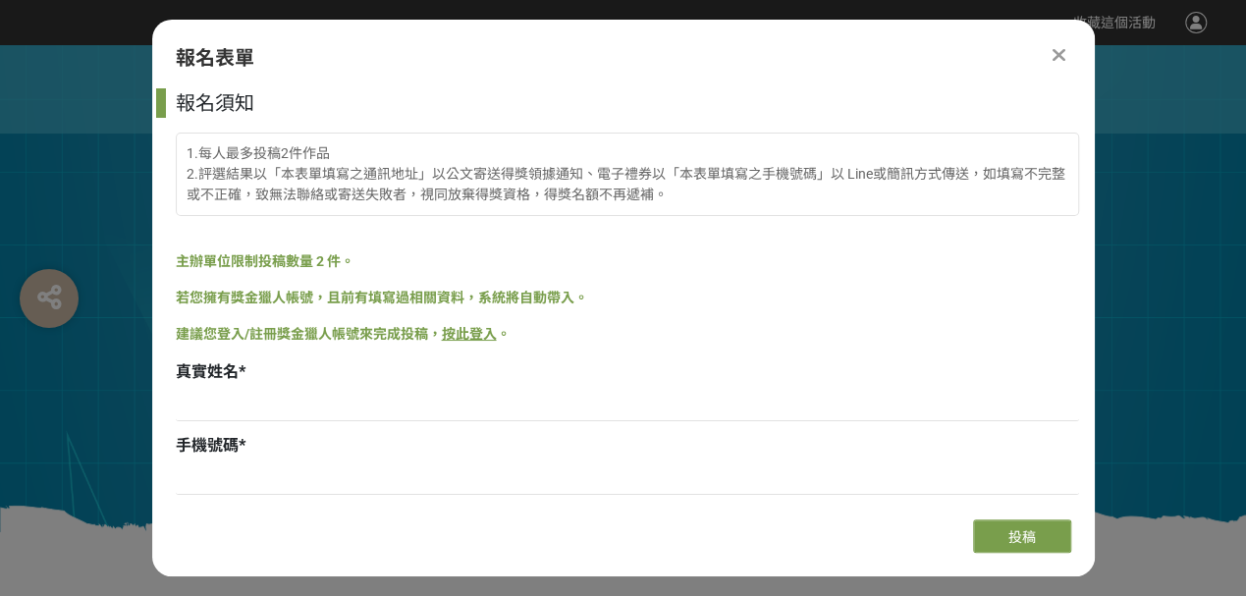
scroll to position [0, 0]
click at [1062, 56] on icon at bounding box center [1058, 55] width 13 height 20
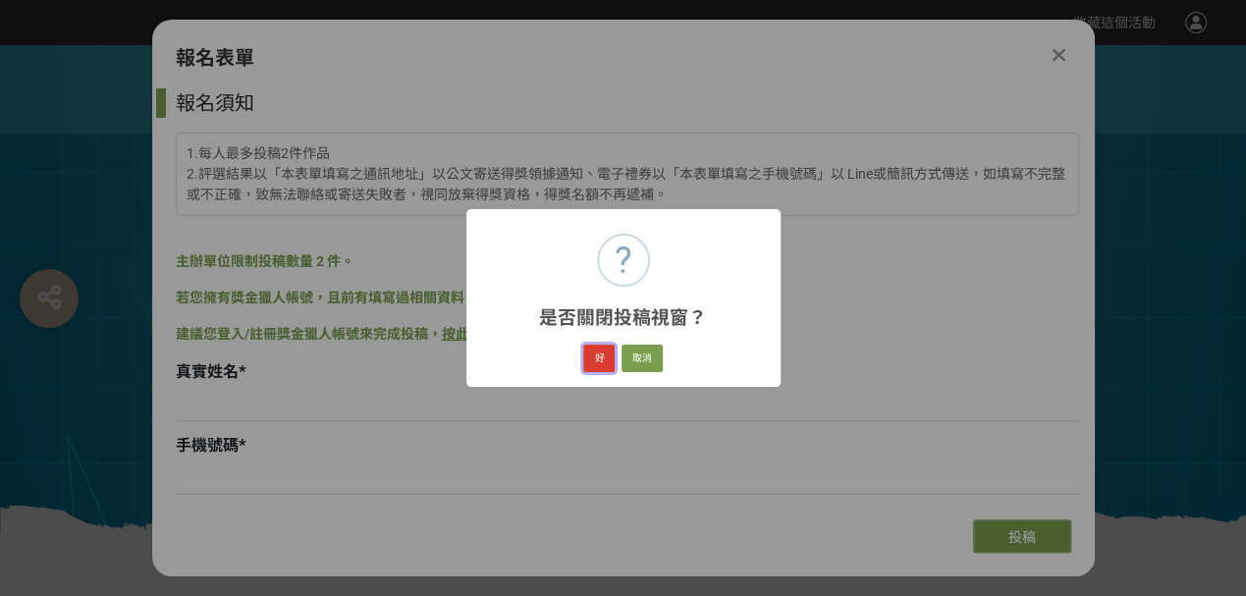
click at [596, 361] on button "好" at bounding box center [598, 358] width 31 height 27
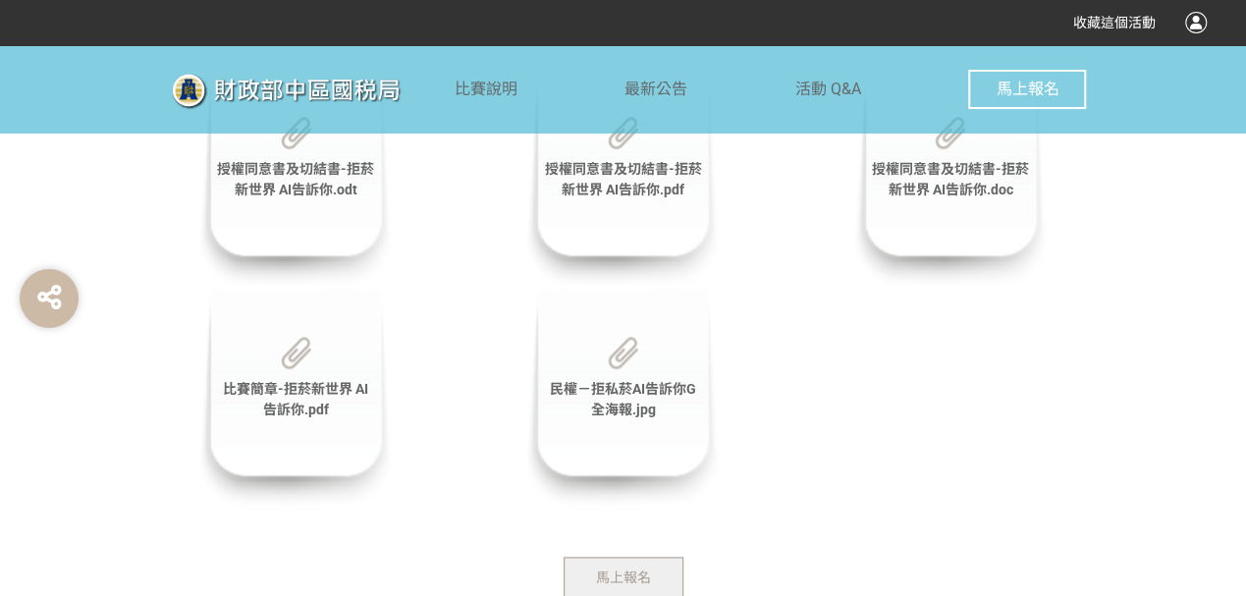
scroll to position [4766, 0]
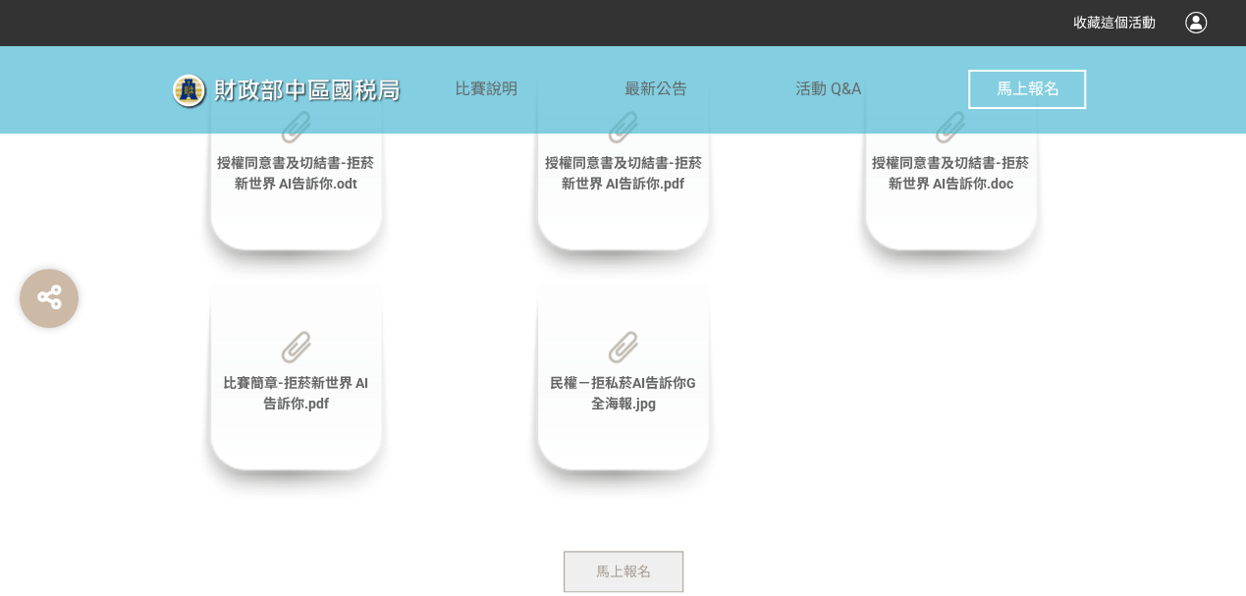
click at [621, 380] on span "民權－拒私菸AI告訴你G全海報.jpg" at bounding box center [623, 393] width 146 height 36
